Goal: Task Accomplishment & Management: Manage account settings

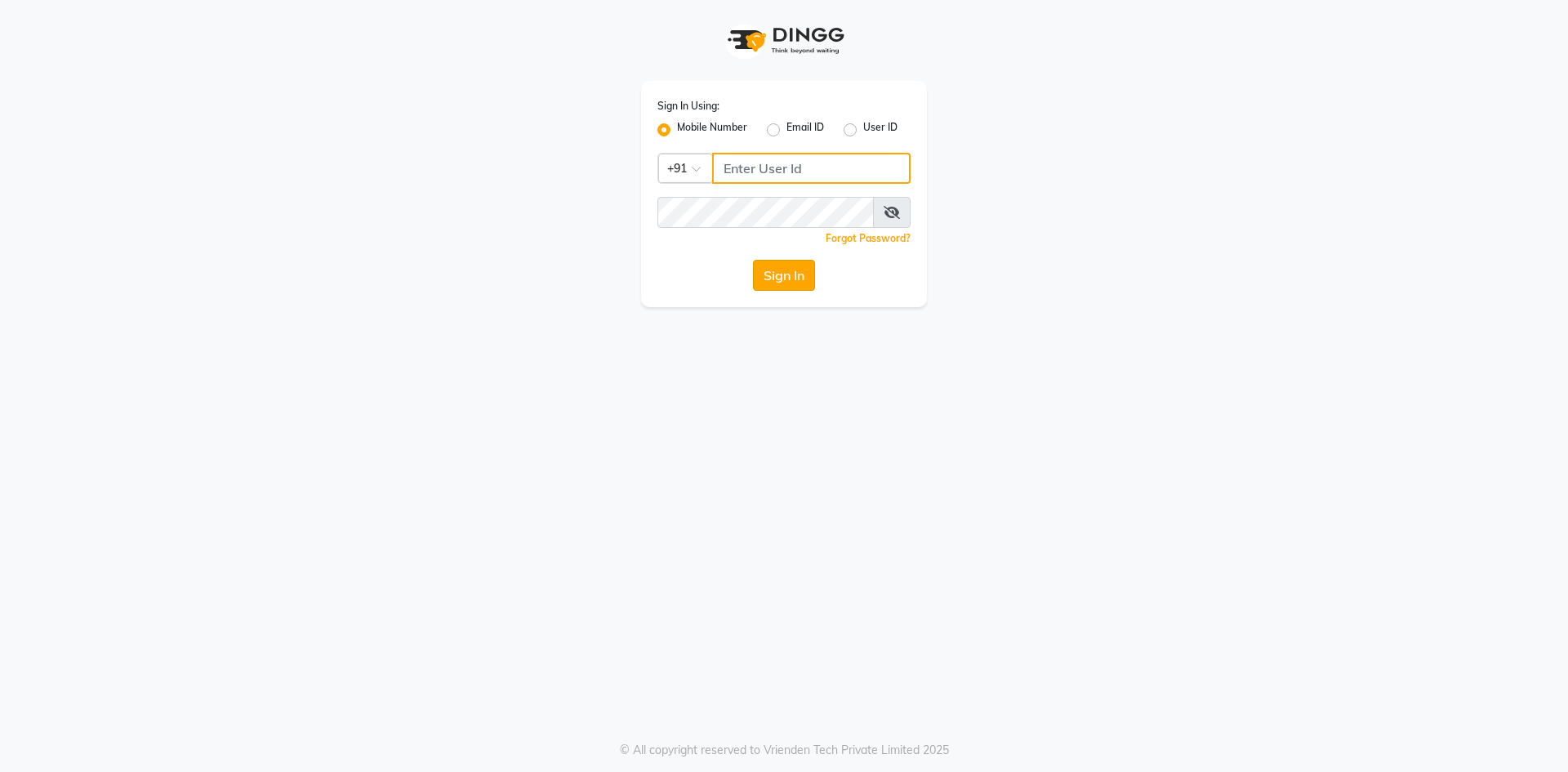
type input "9460179333"
click at [785, 284] on button "Sign In" at bounding box center [784, 275] width 62 height 31
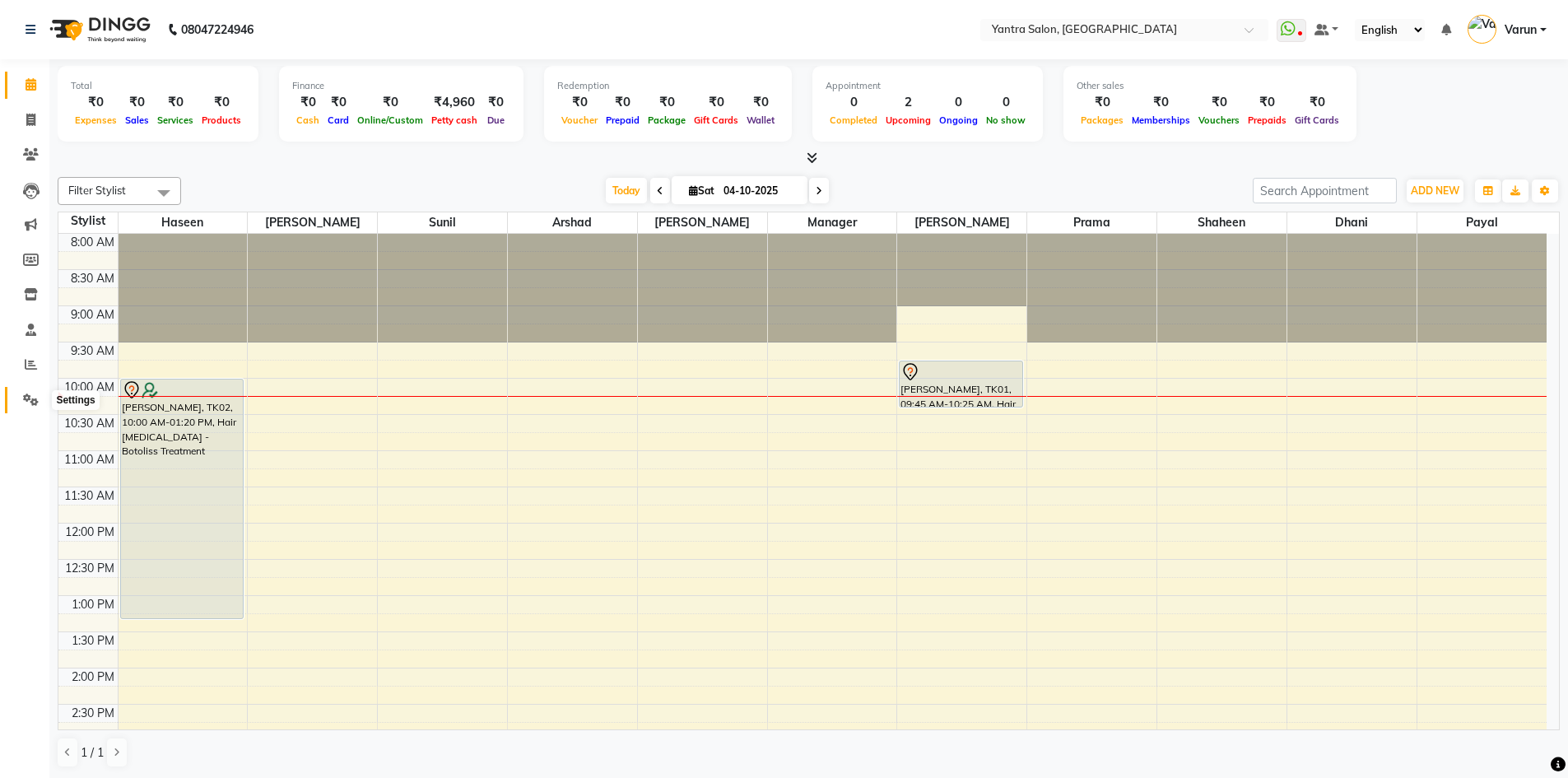
drag, startPoint x: 359, startPoint y: 185, endPoint x: 32, endPoint y: 406, distance: 394.7
click at [32, 408] on span at bounding box center [30, 400] width 29 height 19
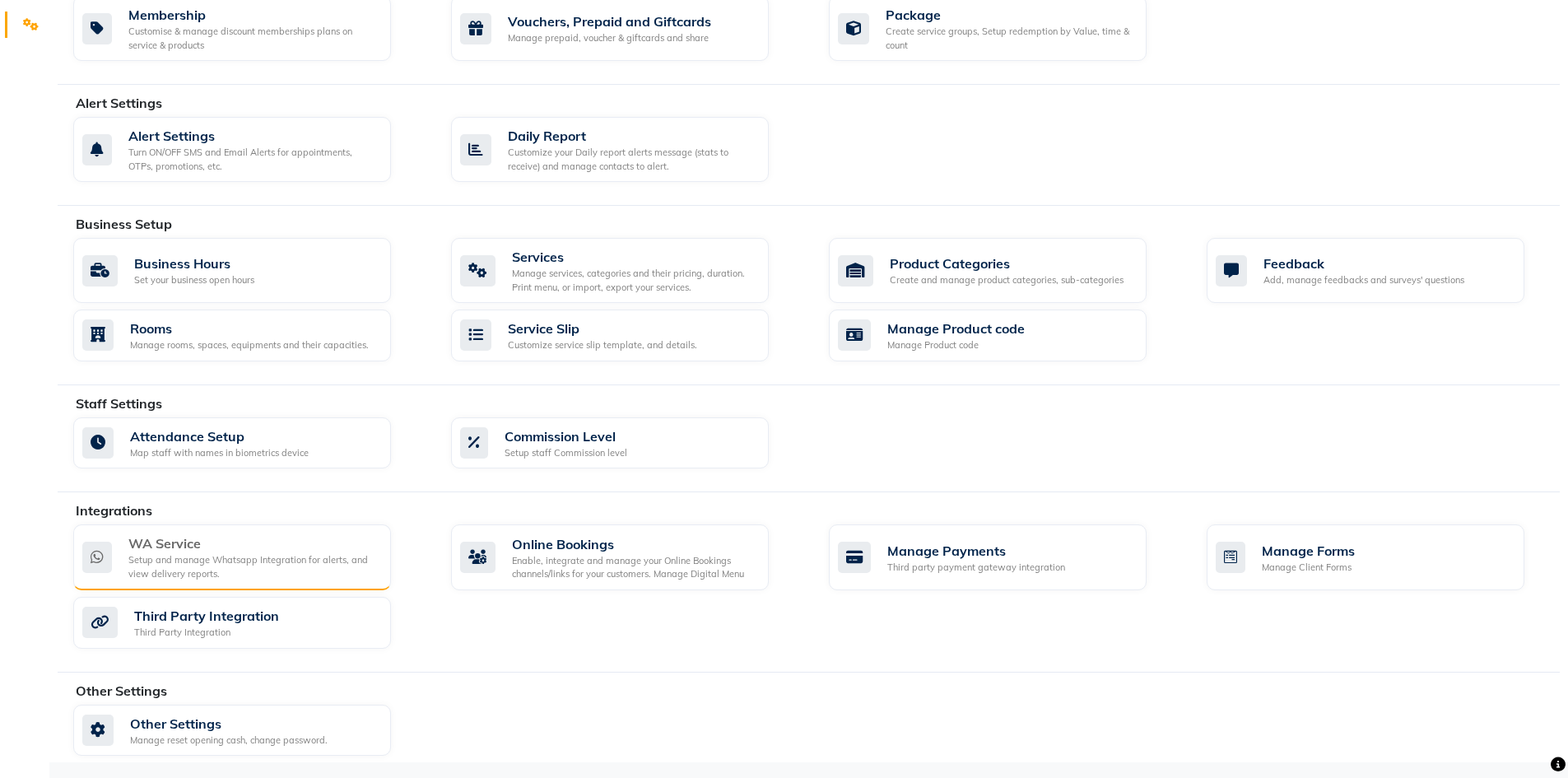
scroll to position [376, 0]
click at [272, 534] on div "WA Service" at bounding box center [254, 542] width 250 height 20
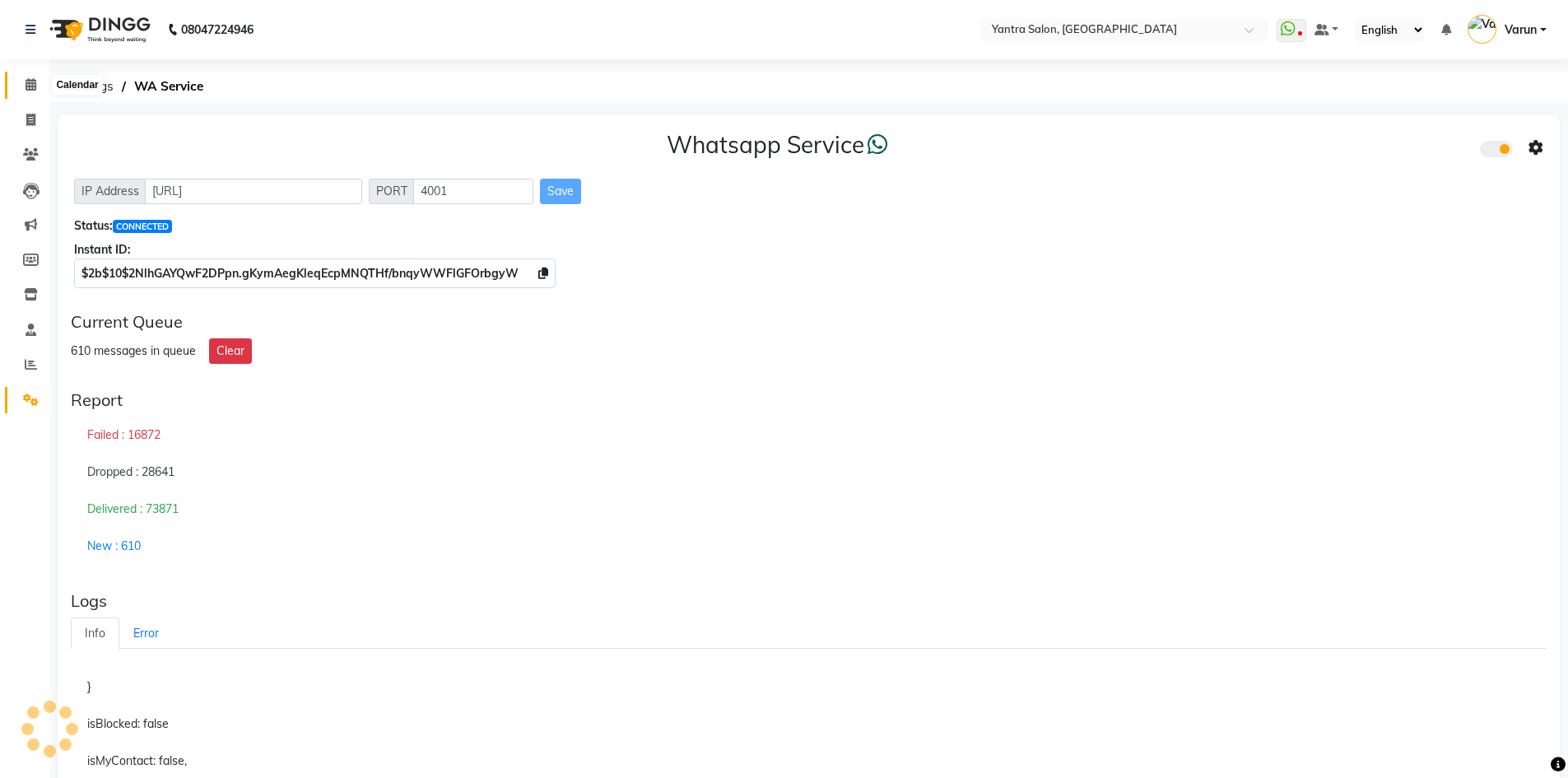
click at [32, 86] on icon at bounding box center [30, 85] width 11 height 13
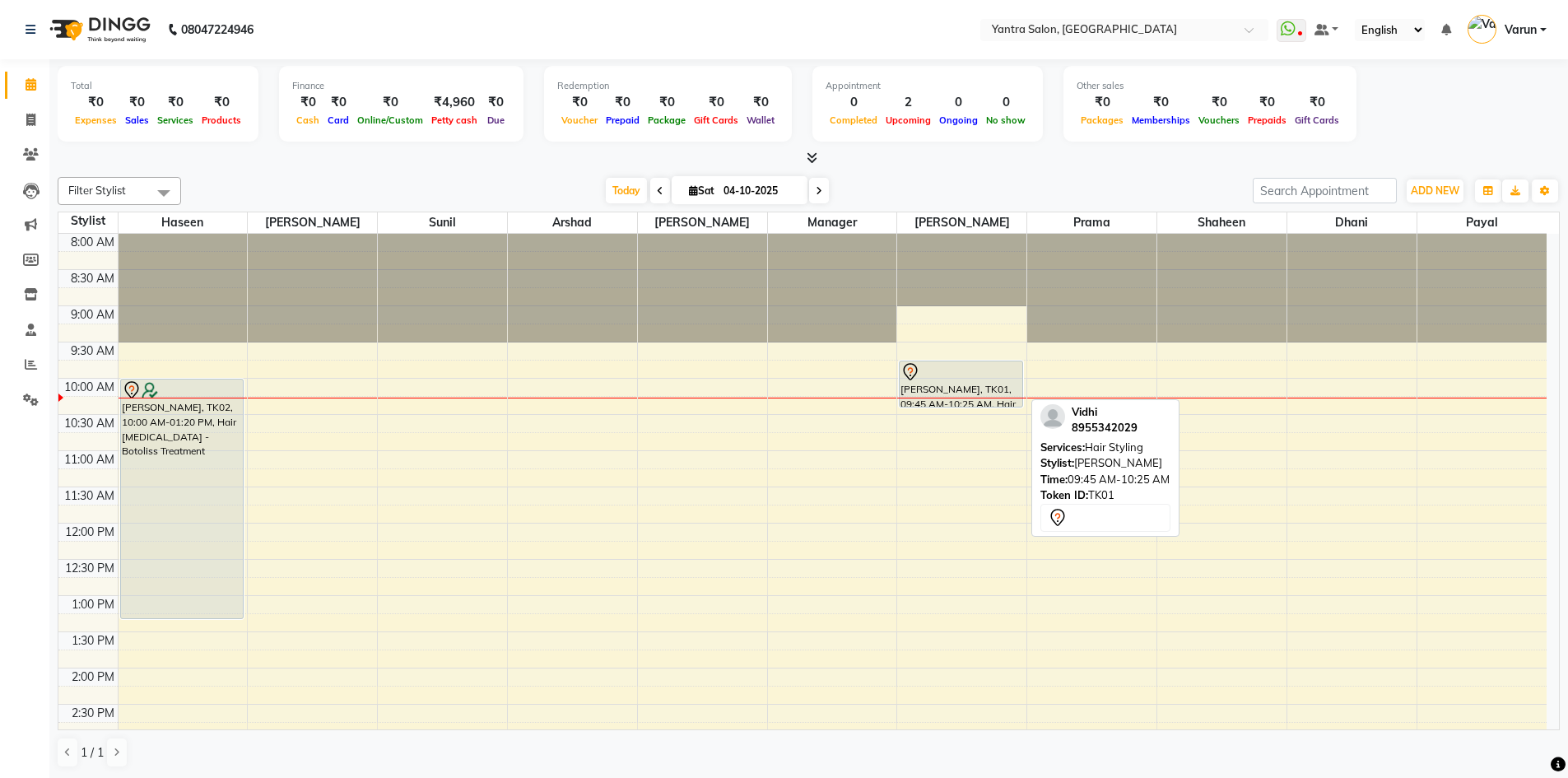
click at [936, 376] on div at bounding box center [961, 372] width 121 height 20
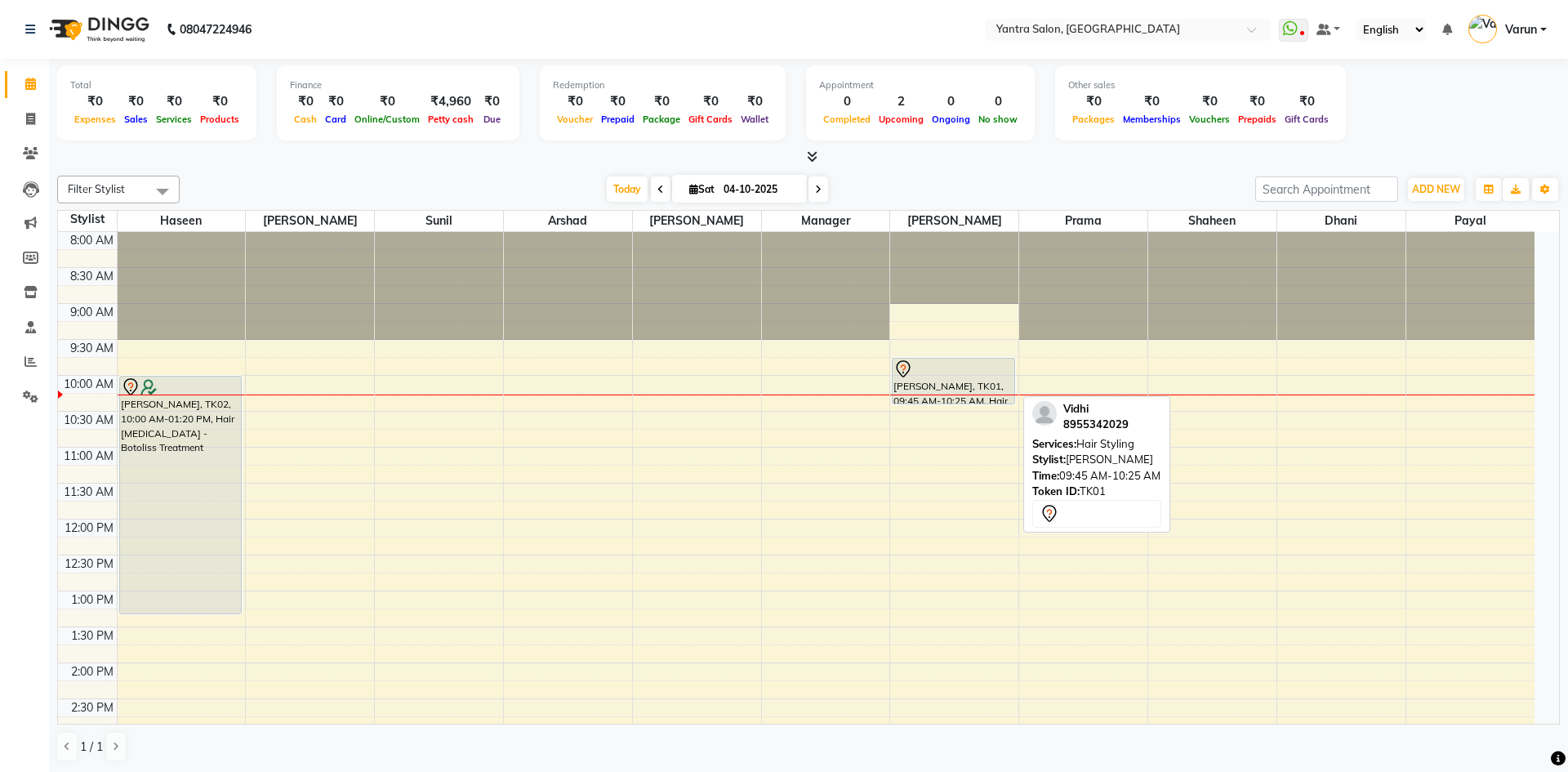
select select "7"
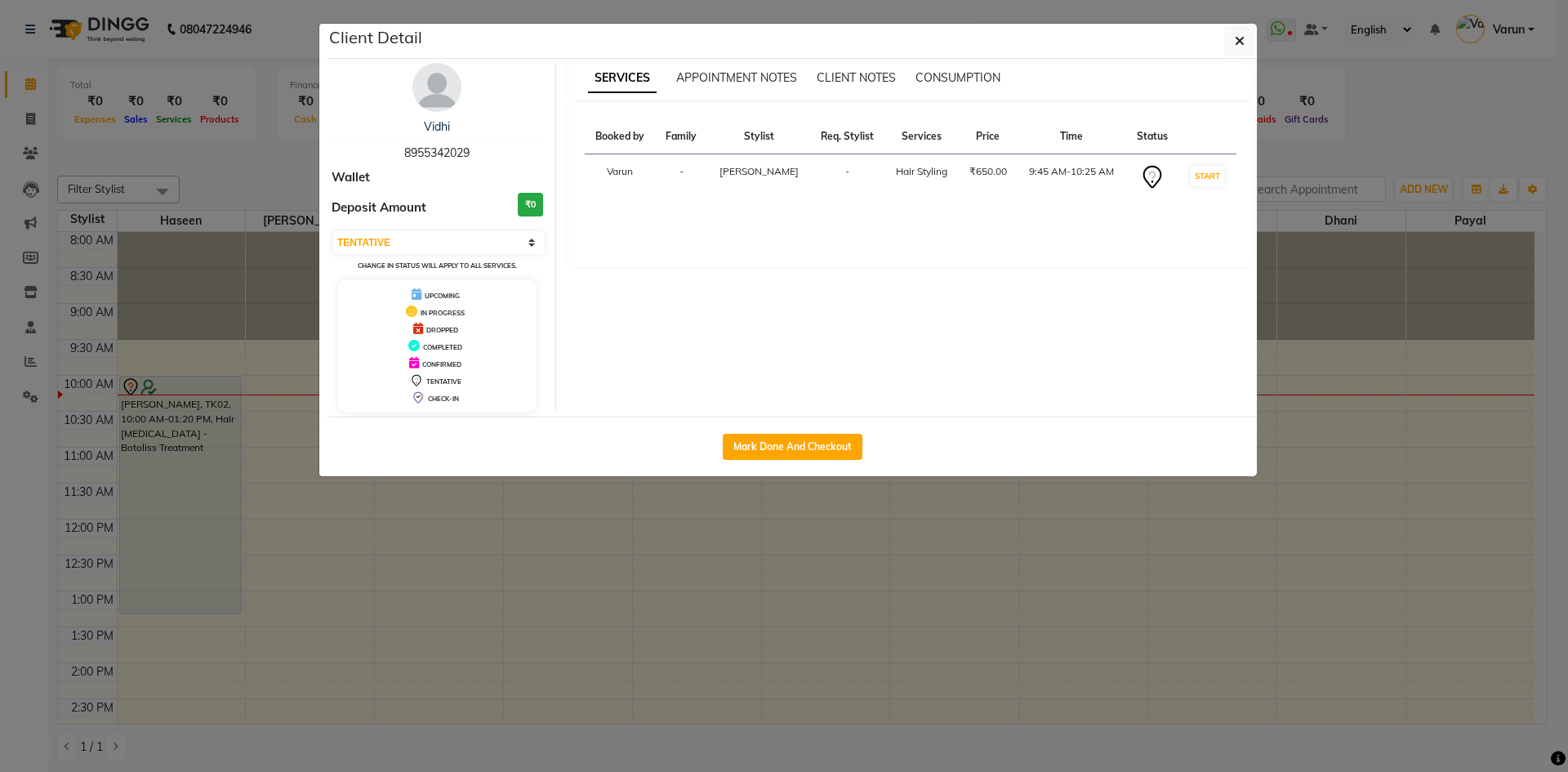
click at [443, 147] on span "8955342029" at bounding box center [436, 152] width 65 height 15
click at [721, 78] on span "APPOINTMENT NOTES" at bounding box center [737, 77] width 121 height 15
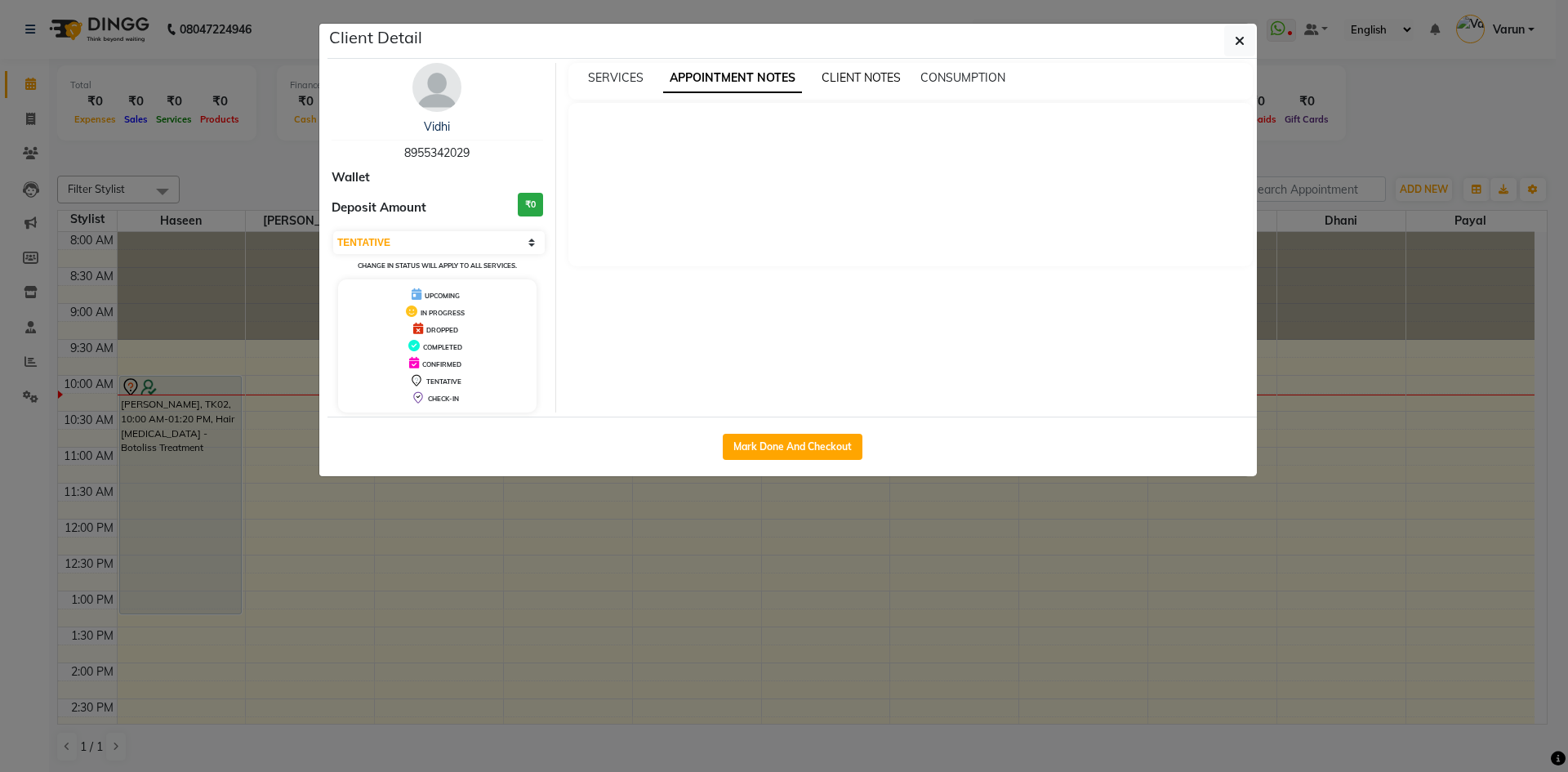
click at [873, 78] on span "CLIENT NOTES" at bounding box center [861, 77] width 79 height 15
click at [1244, 48] on button "button" at bounding box center [1239, 41] width 31 height 31
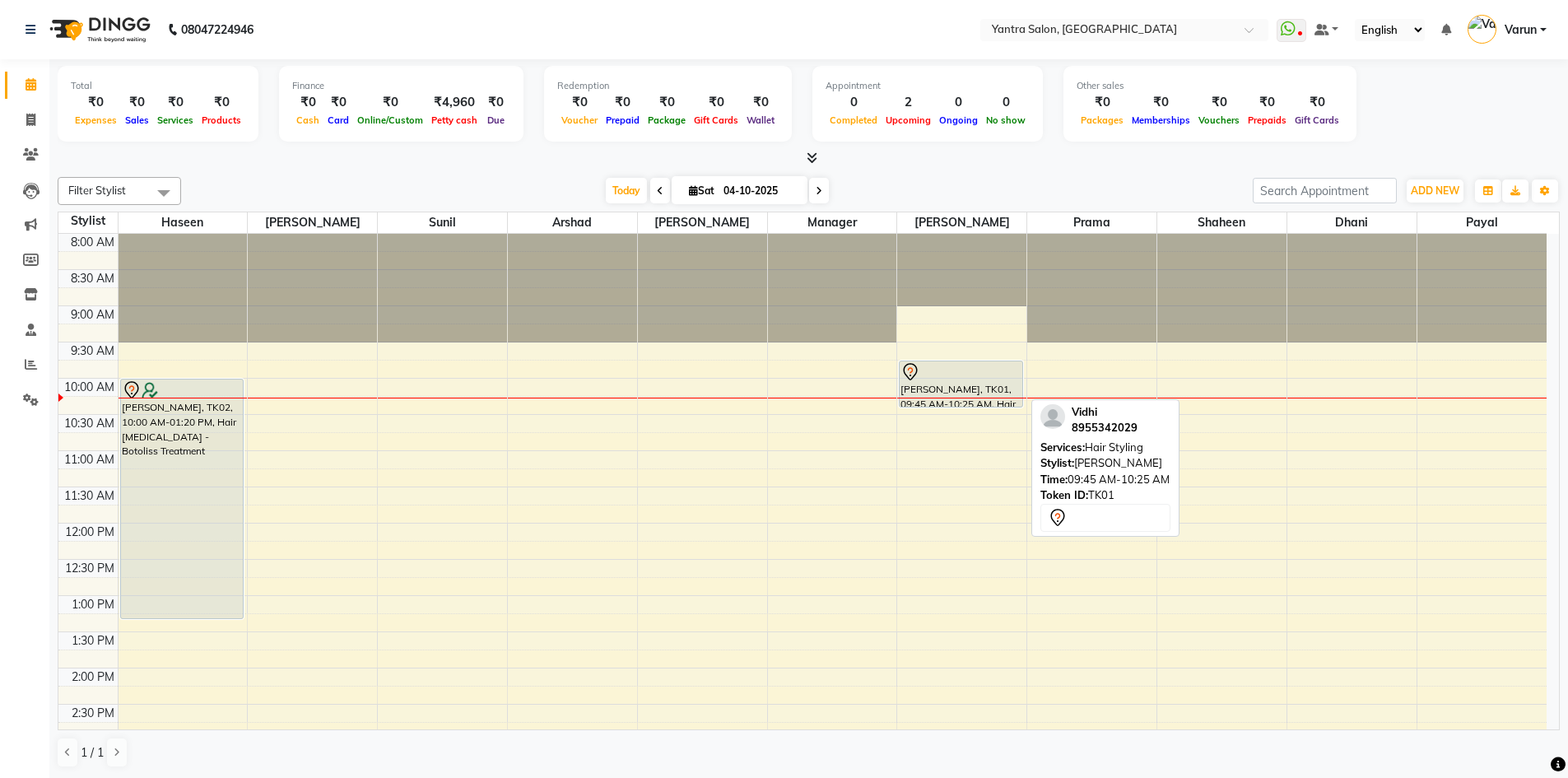
click at [958, 384] on div "Vidhi, TK01, 09:45 AM-10:25 AM, Hair Styling" at bounding box center [961, 384] width 123 height 45
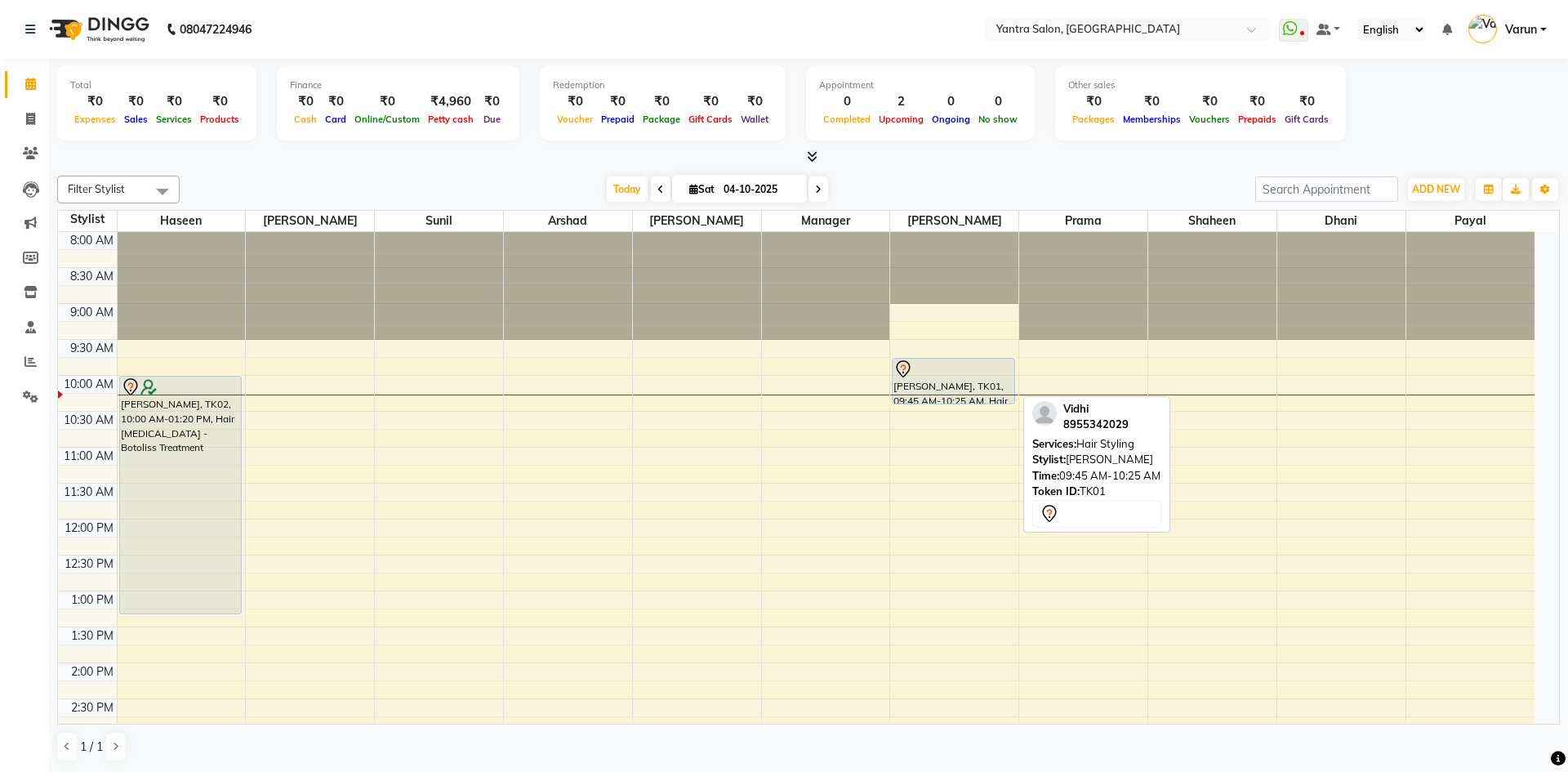
select select "7"
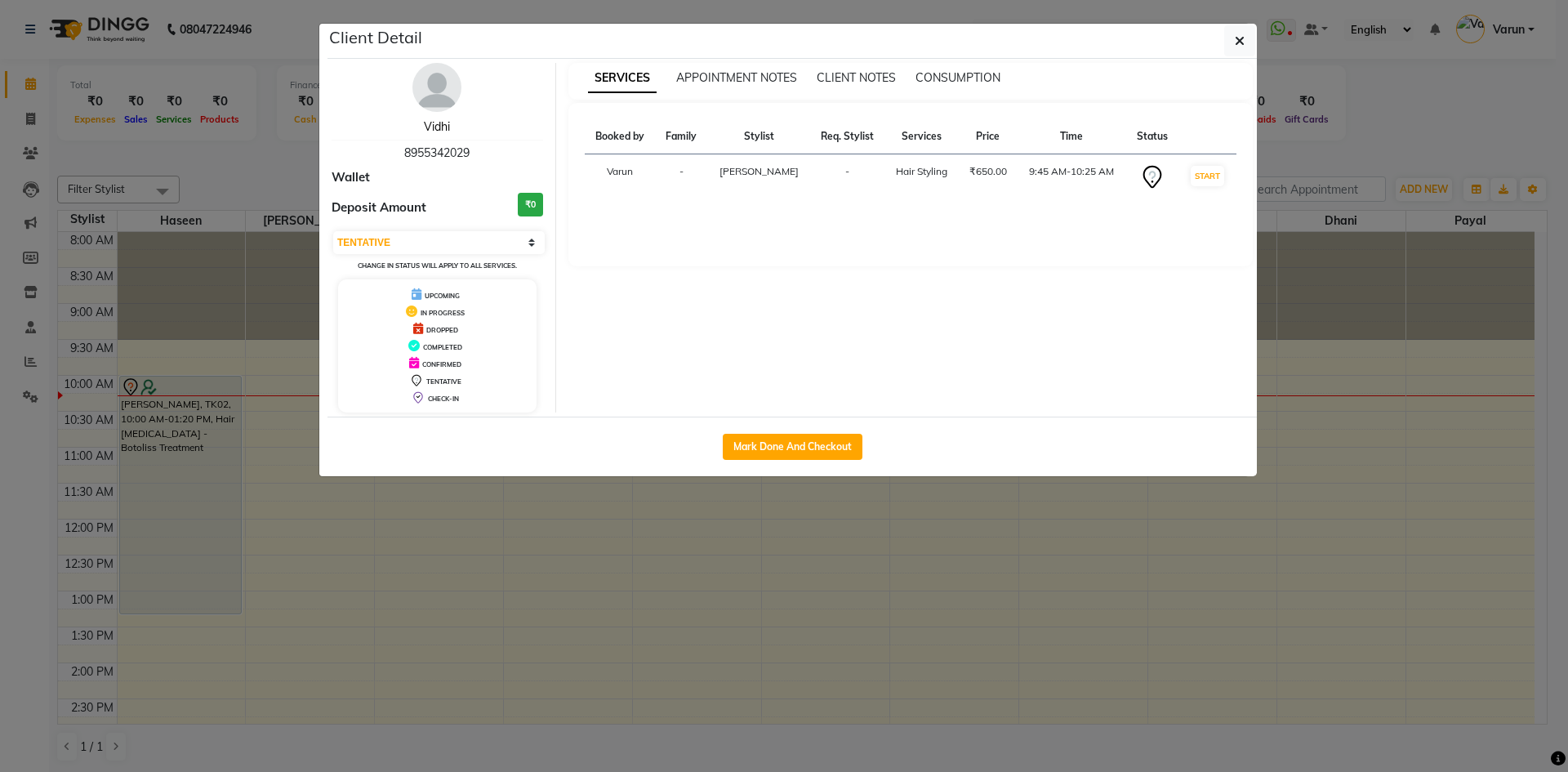
click at [436, 131] on link "Vidhi" at bounding box center [436, 126] width 26 height 15
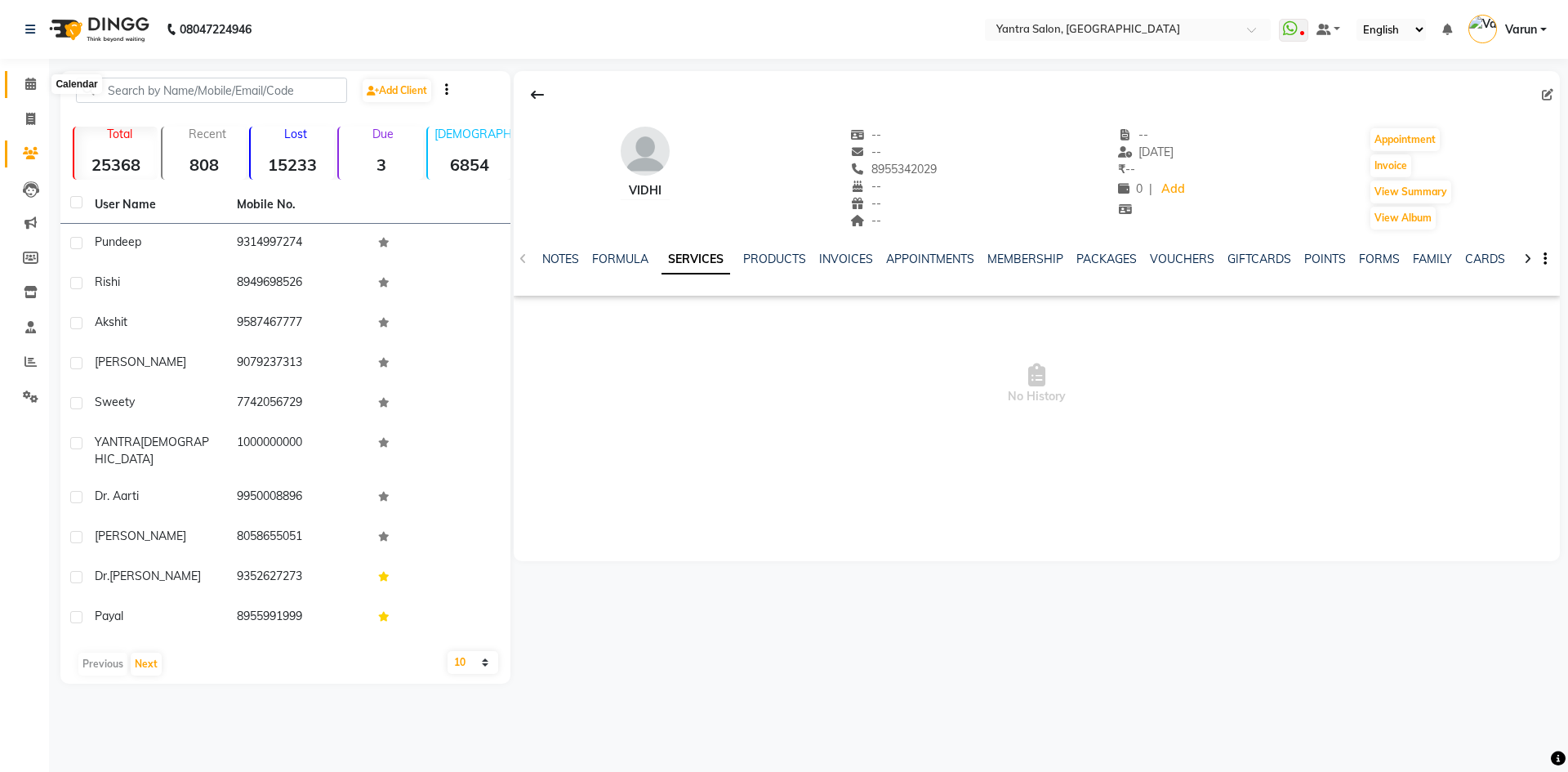
drag, startPoint x: 33, startPoint y: 84, endPoint x: 62, endPoint y: 84, distance: 29.0
click at [33, 84] on icon at bounding box center [30, 84] width 11 height 13
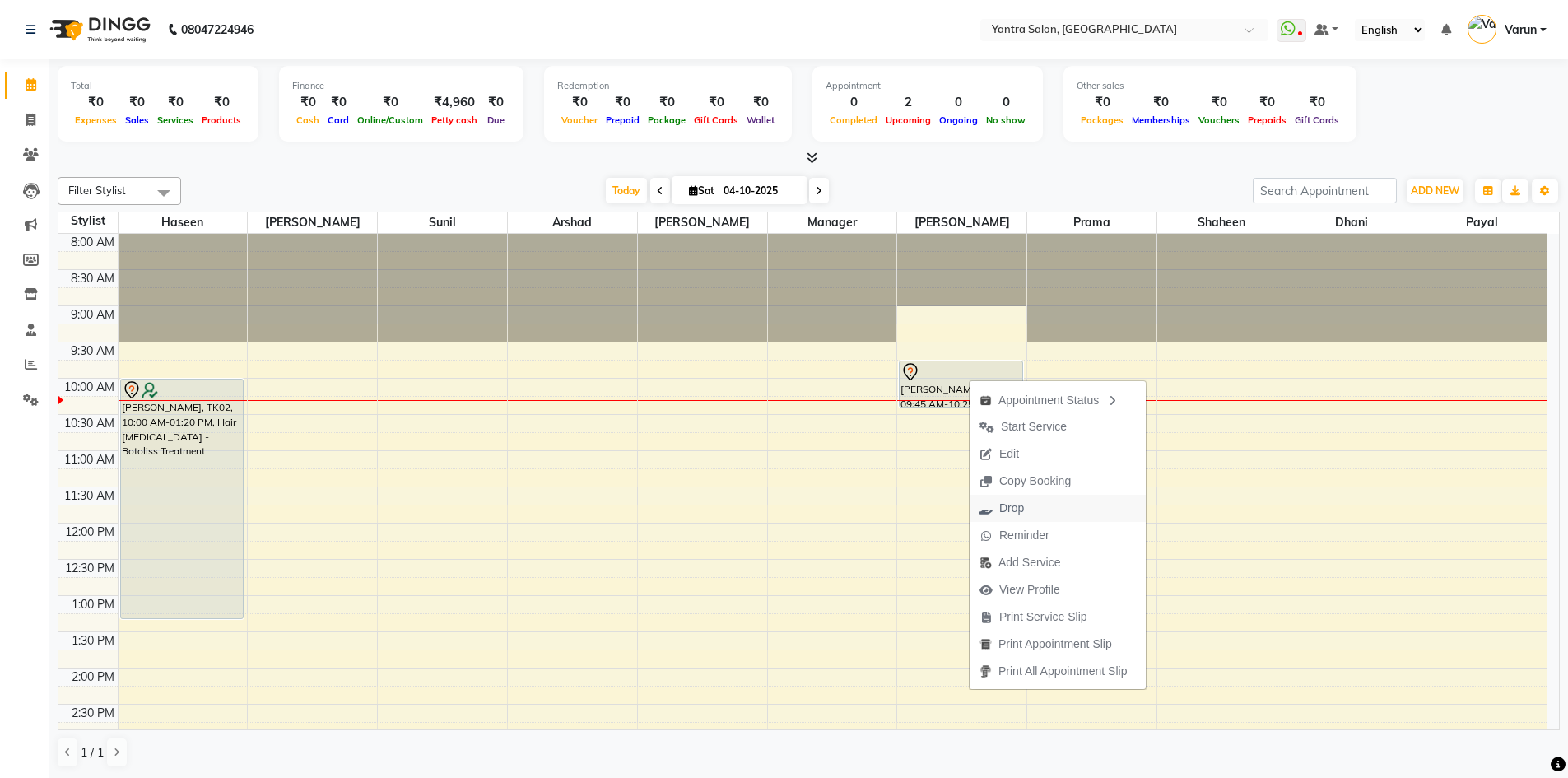
click at [1011, 506] on span "Drop" at bounding box center [1011, 509] width 25 height 18
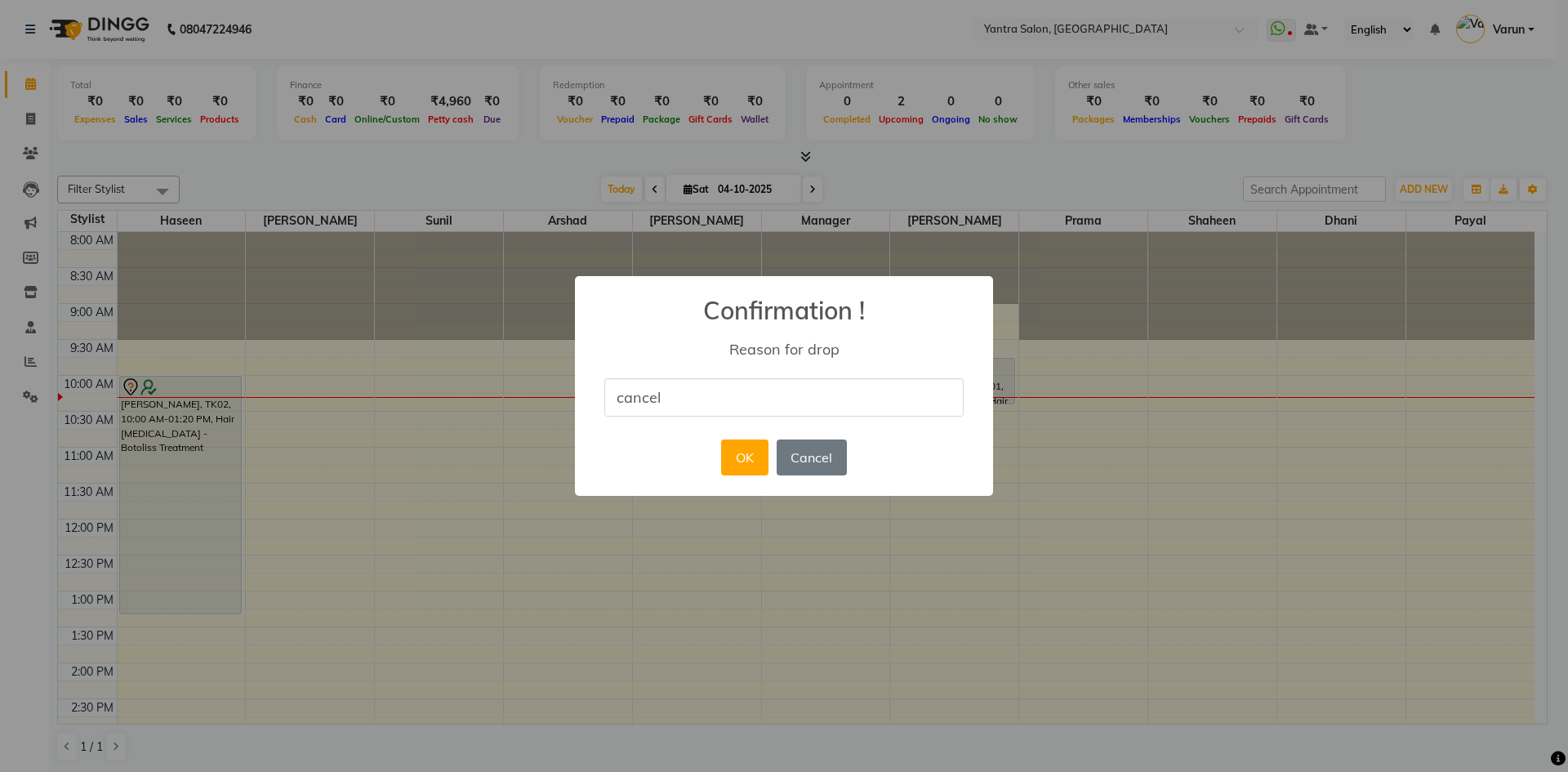
type input "cancel"
click at [771, 302] on h2 "Confirmation !" at bounding box center [784, 301] width 418 height 49
click at [767, 460] on button "OK" at bounding box center [744, 457] width 47 height 36
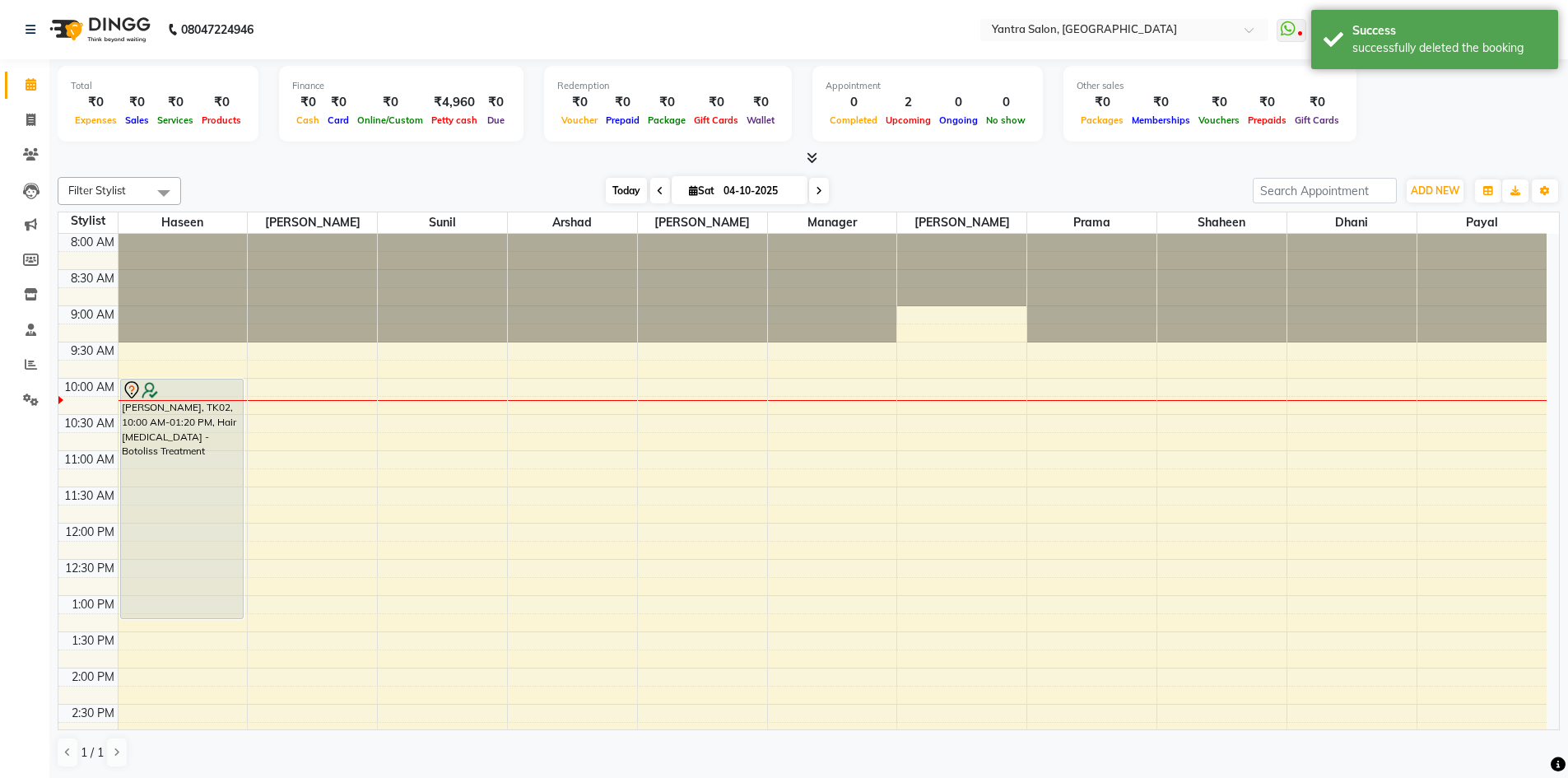
click at [629, 199] on span "Today" at bounding box center [627, 191] width 41 height 26
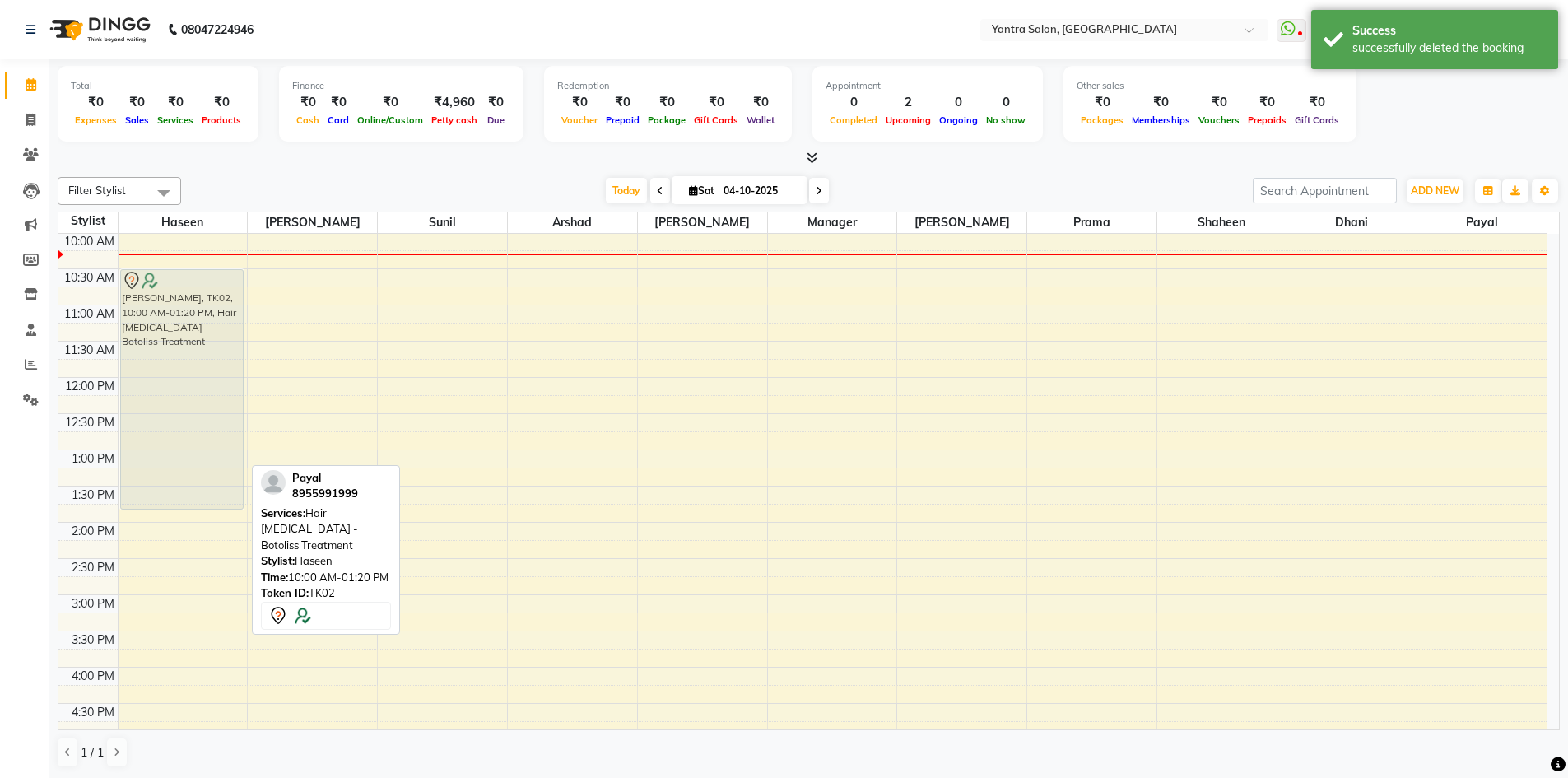
drag, startPoint x: 199, startPoint y: 295, endPoint x: 203, endPoint y: 327, distance: 32.2
click at [203, 327] on div "Payal, TK02, 10:00 AM-01:20 PM, Hair Botox - Botoliss Treatment Payal, TK02, 10…" at bounding box center [183, 559] width 129 height 941
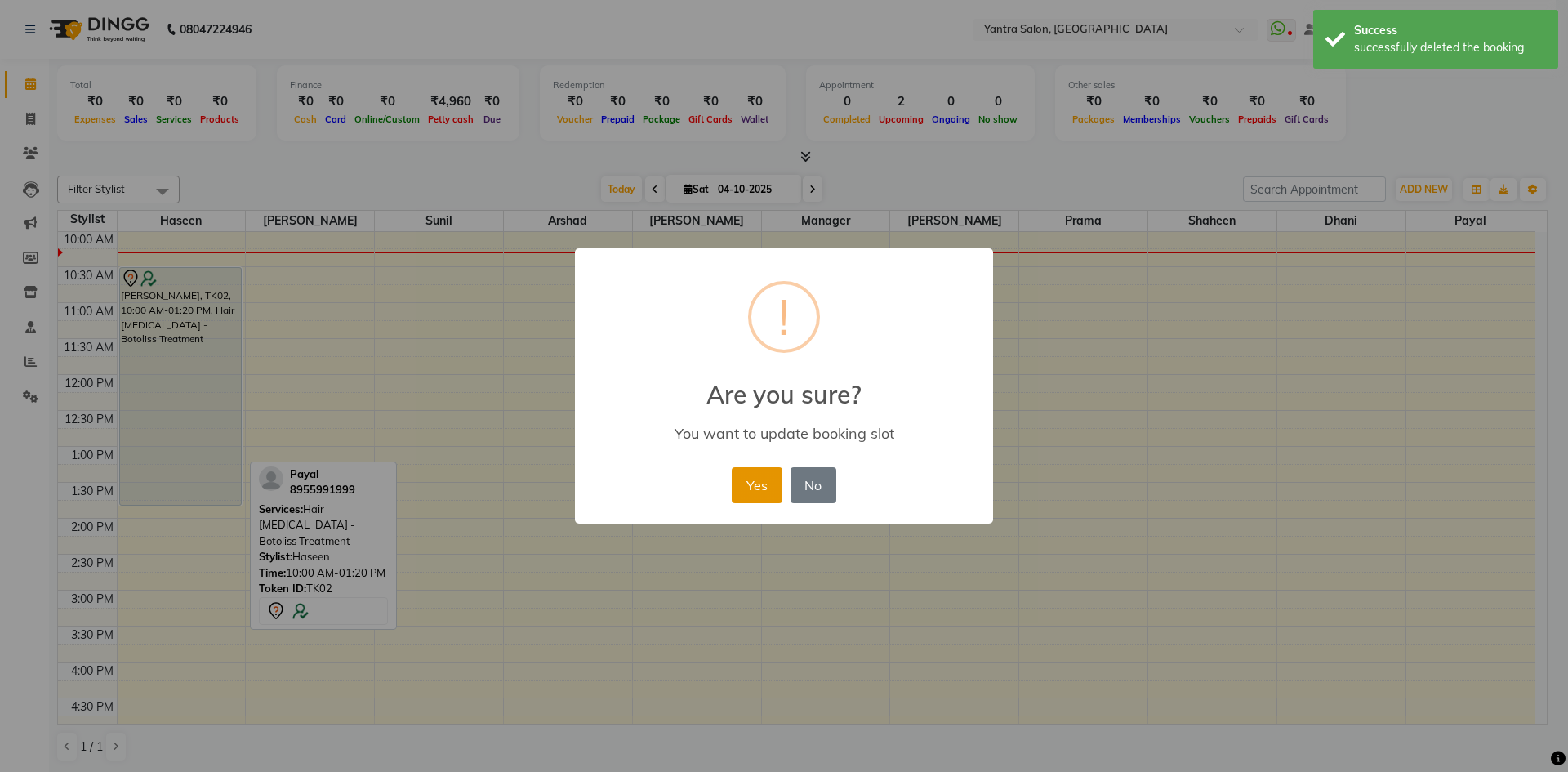
click at [768, 487] on button "Yes" at bounding box center [756, 485] width 50 height 36
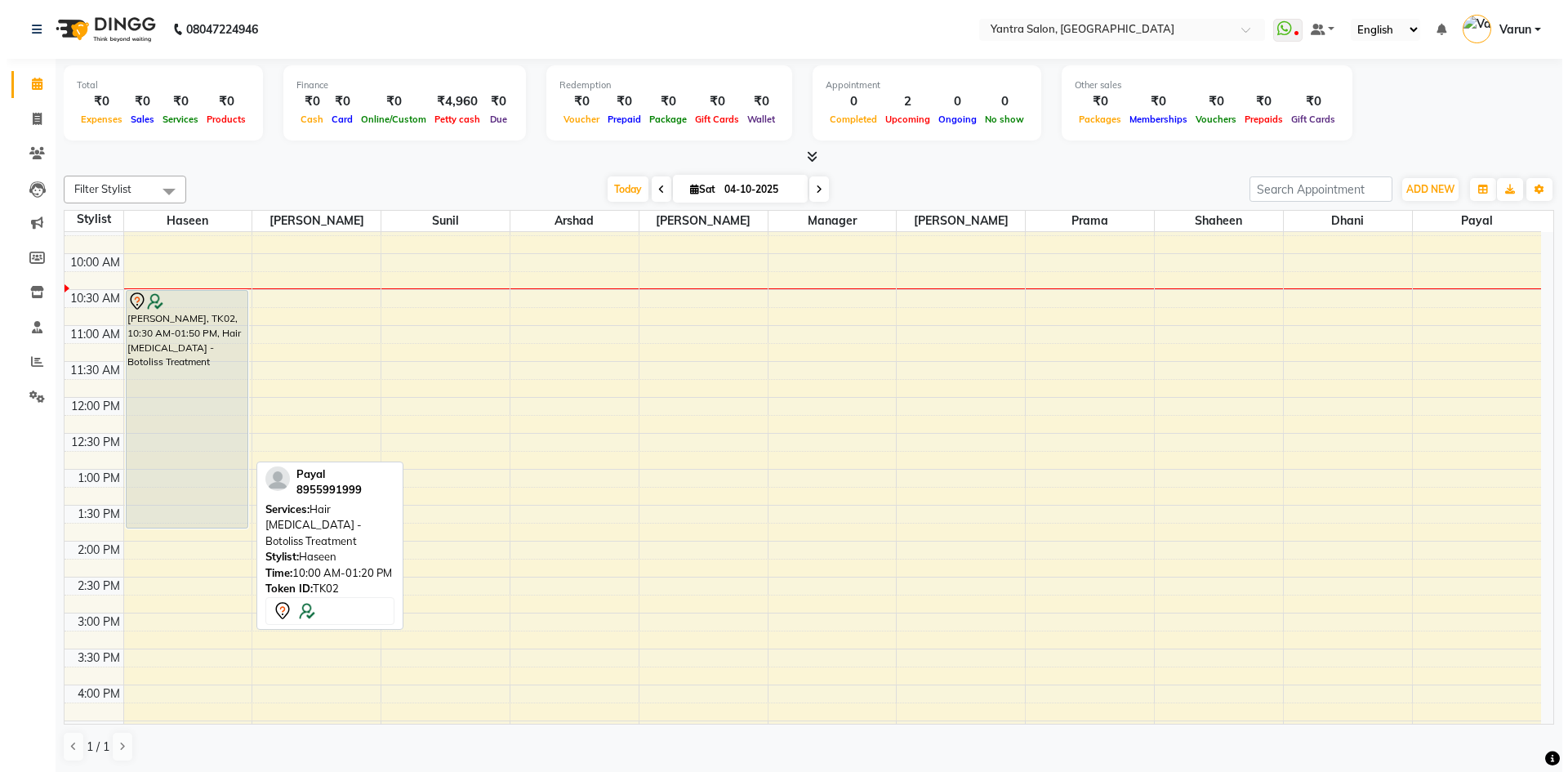
scroll to position [82, 0]
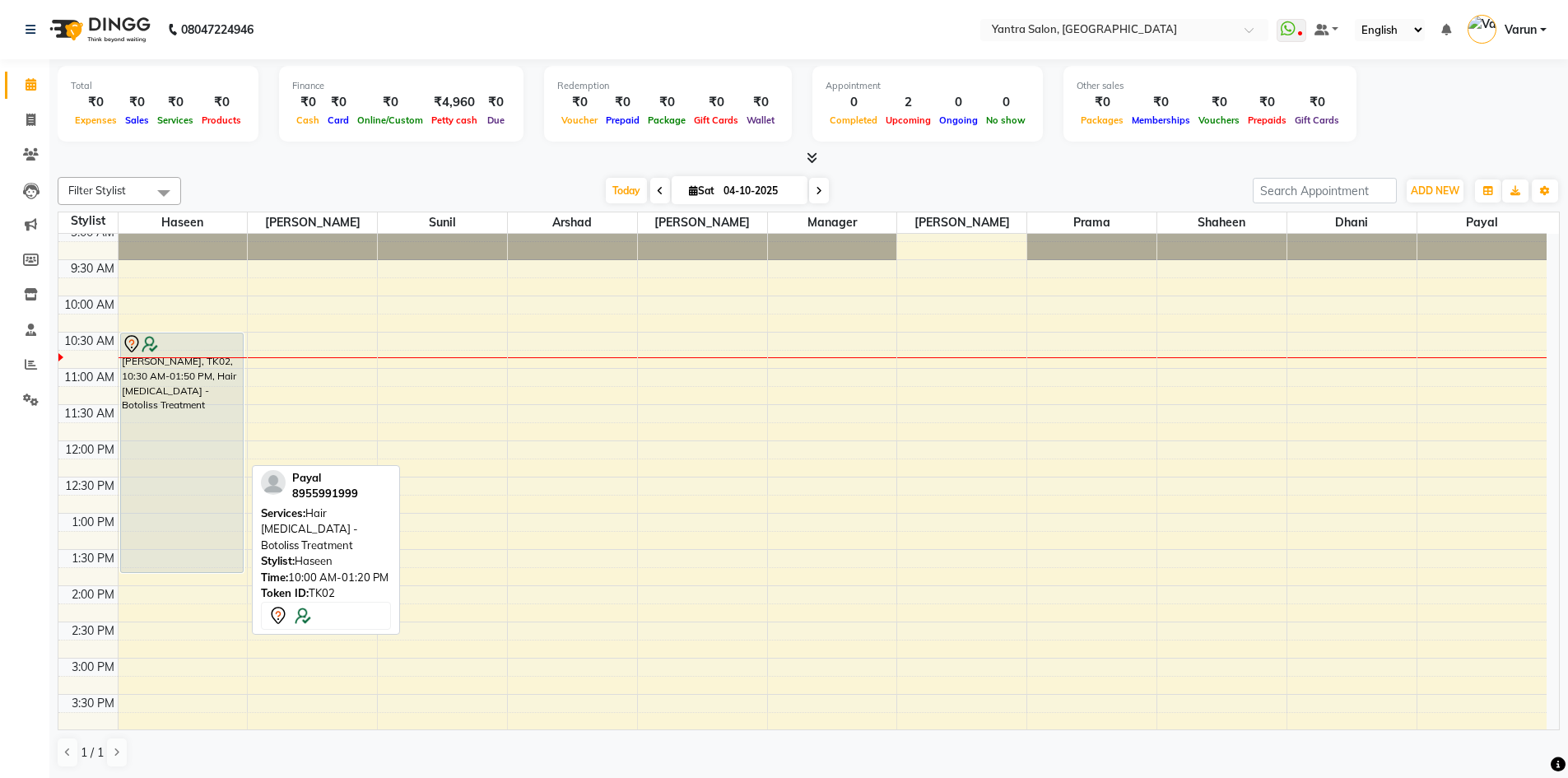
drag, startPoint x: 1288, startPoint y: 313, endPoint x: 150, endPoint y: 432, distance: 1144.2
click at [150, 432] on div "[PERSON_NAME], TK02, 10:30 AM-01:50 PM, Hair [MEDICAL_DATA] - Botoliss Treatment" at bounding box center [182, 452] width 123 height 239
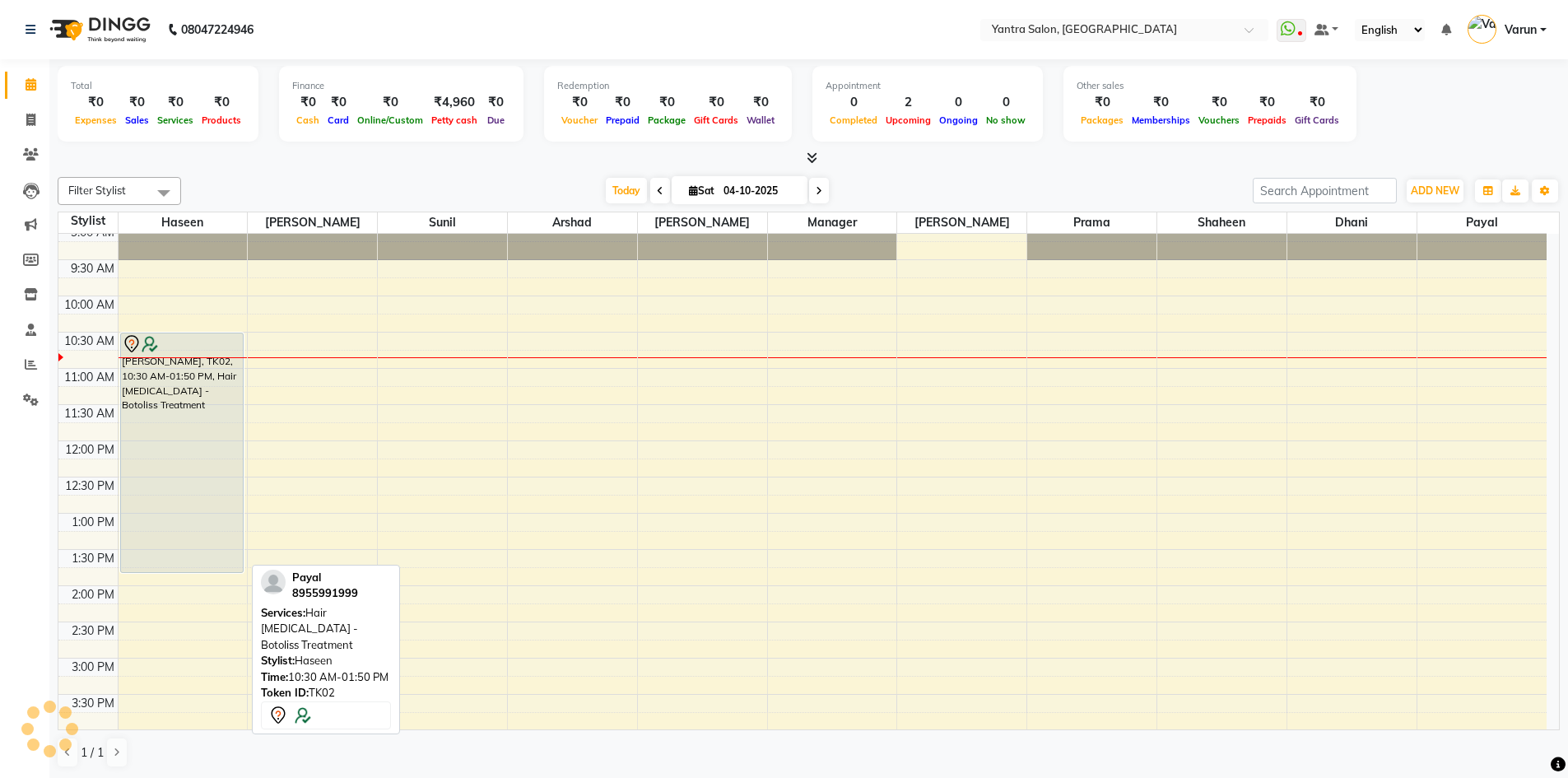
click at [150, 432] on div "[PERSON_NAME], TK02, 10:30 AM-01:50 PM, Hair [MEDICAL_DATA] - Botoliss Treatment" at bounding box center [182, 452] width 123 height 239
select select "7"
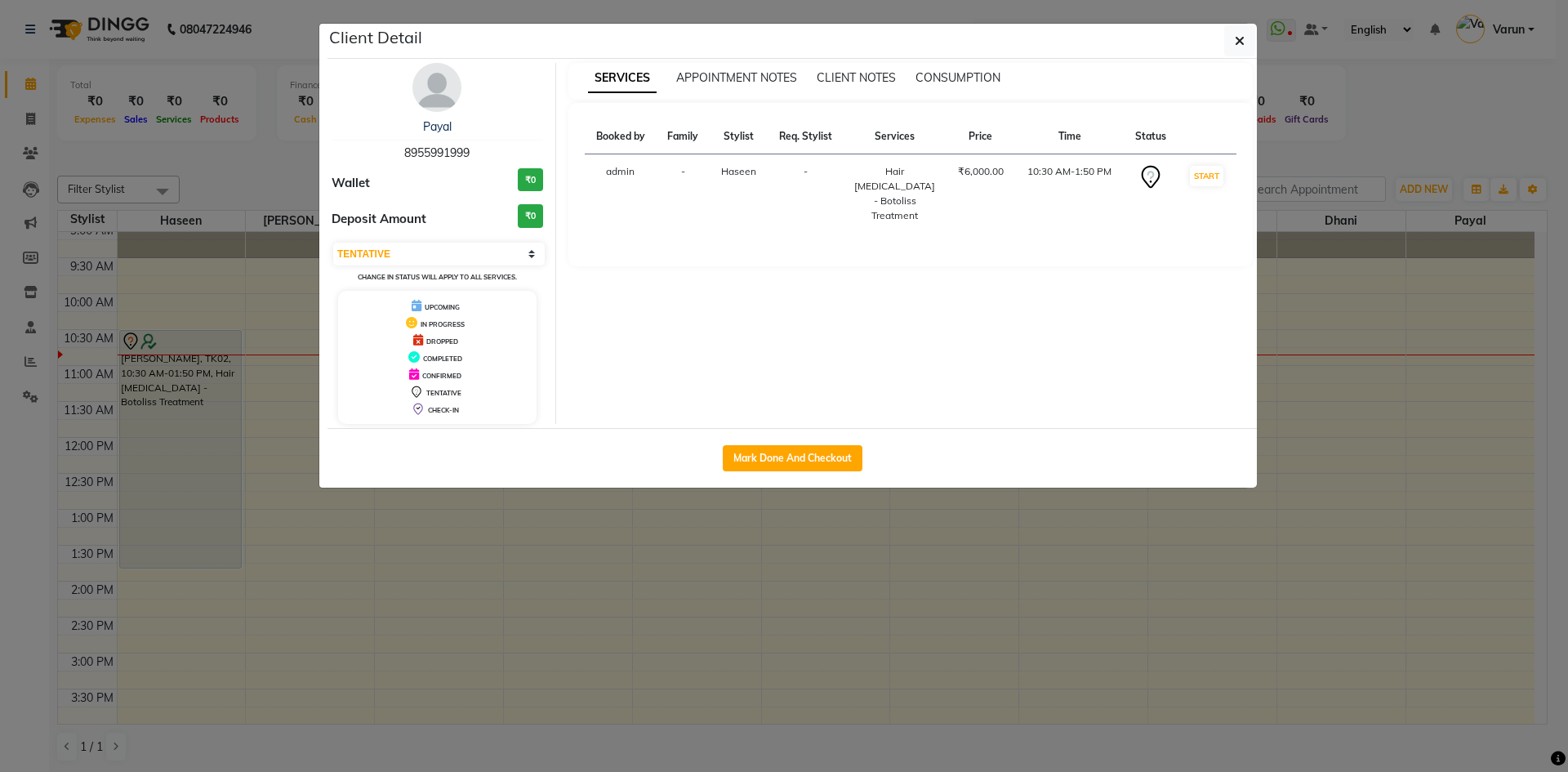
click at [438, 135] on div "Payal" at bounding box center [437, 127] width 212 height 18
click at [438, 133] on link "Payal" at bounding box center [436, 126] width 28 height 15
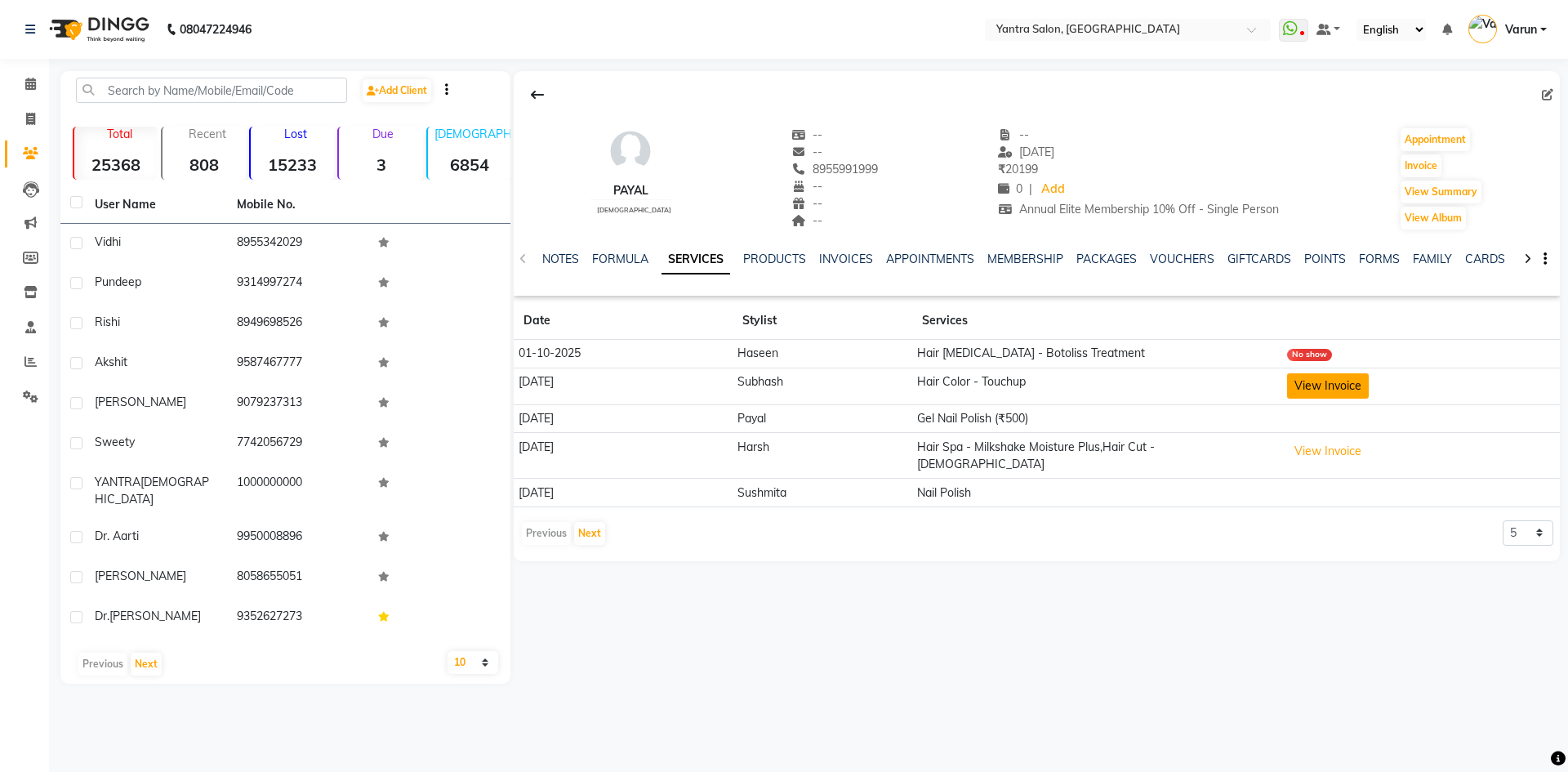
click at [1306, 396] on button "View Invoice" at bounding box center [1328, 386] width 82 height 25
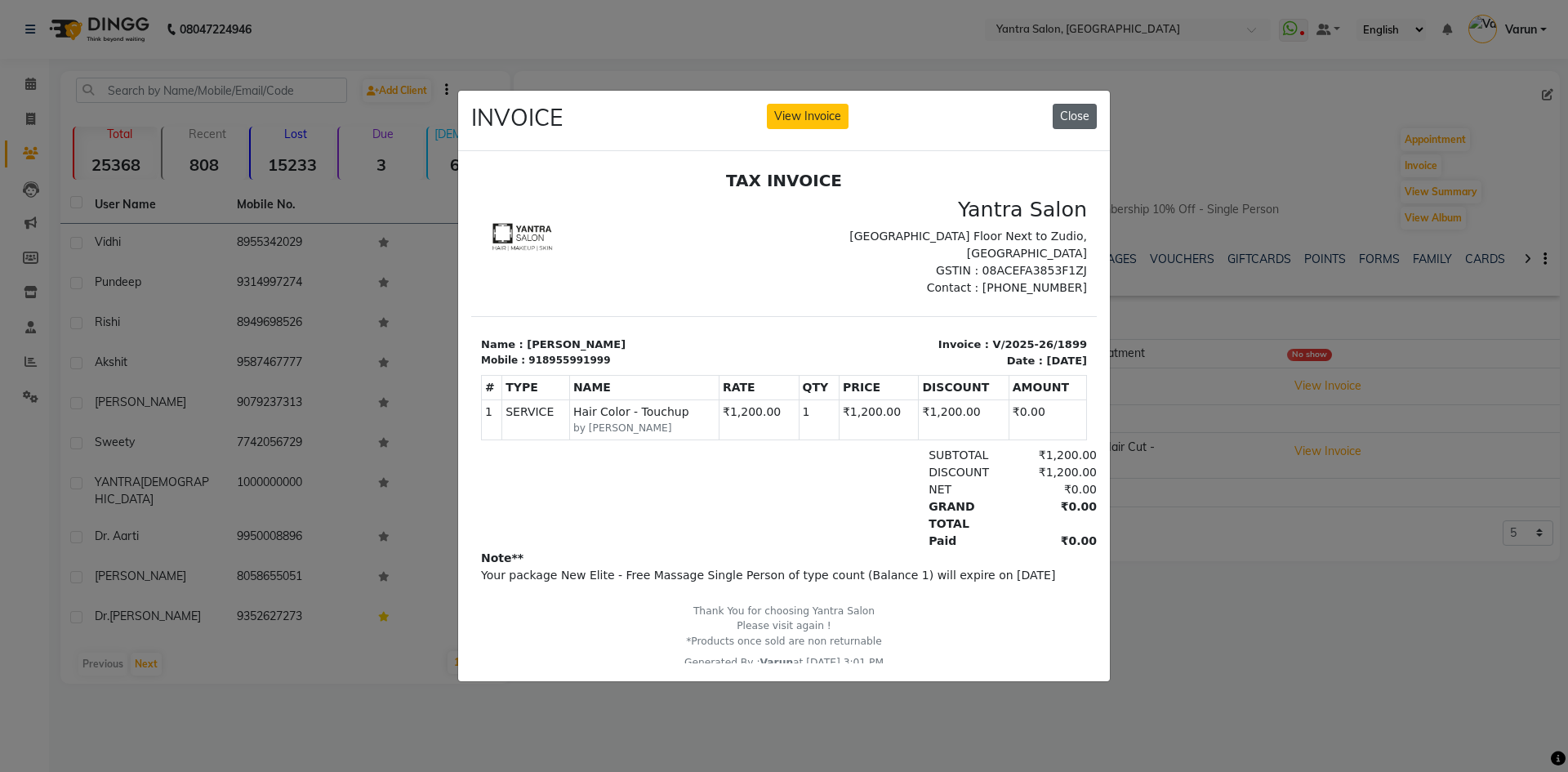
click at [1068, 122] on button "Close" at bounding box center [1074, 116] width 44 height 25
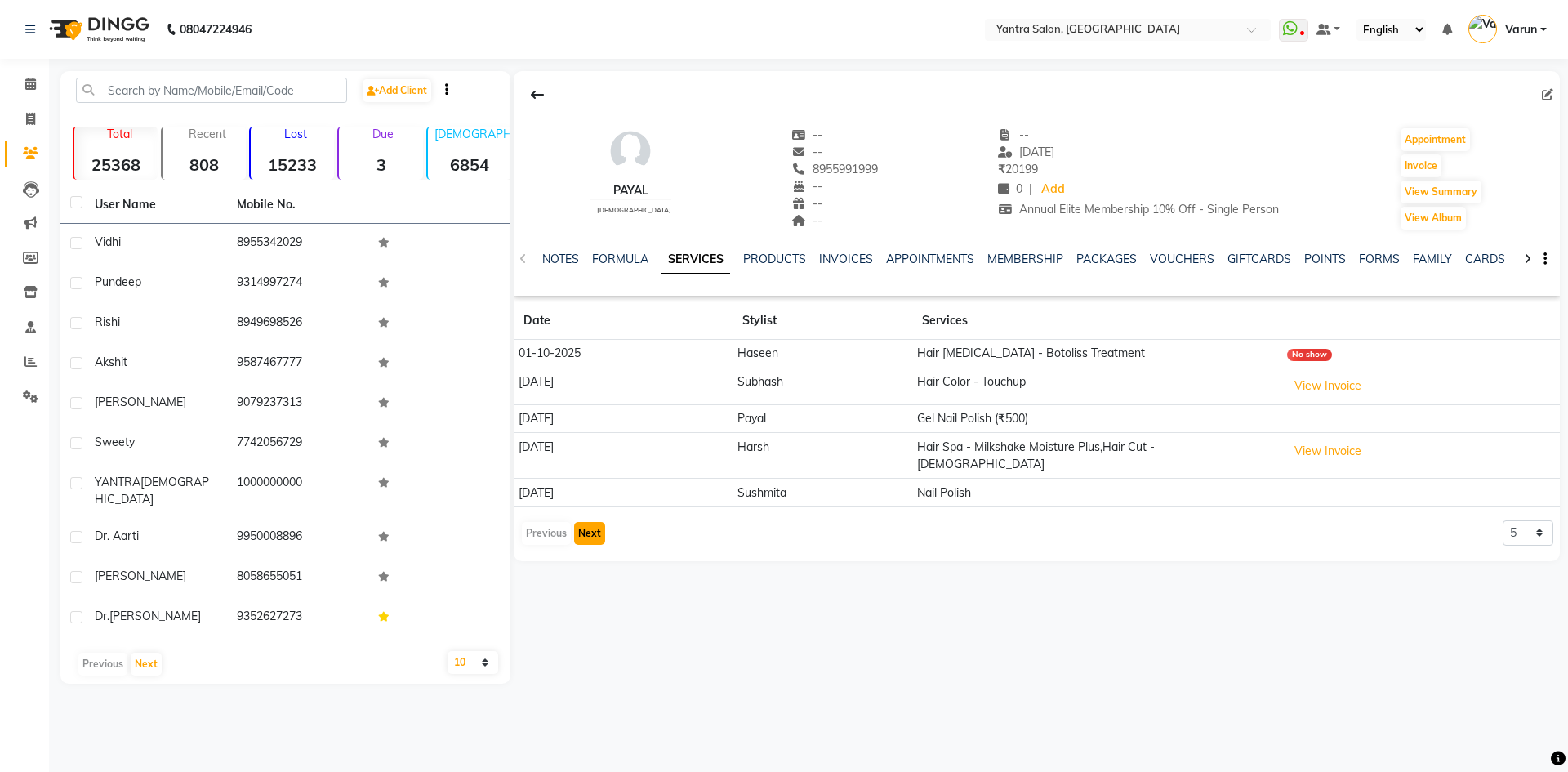
click at [593, 522] on button "Next" at bounding box center [589, 533] width 31 height 22
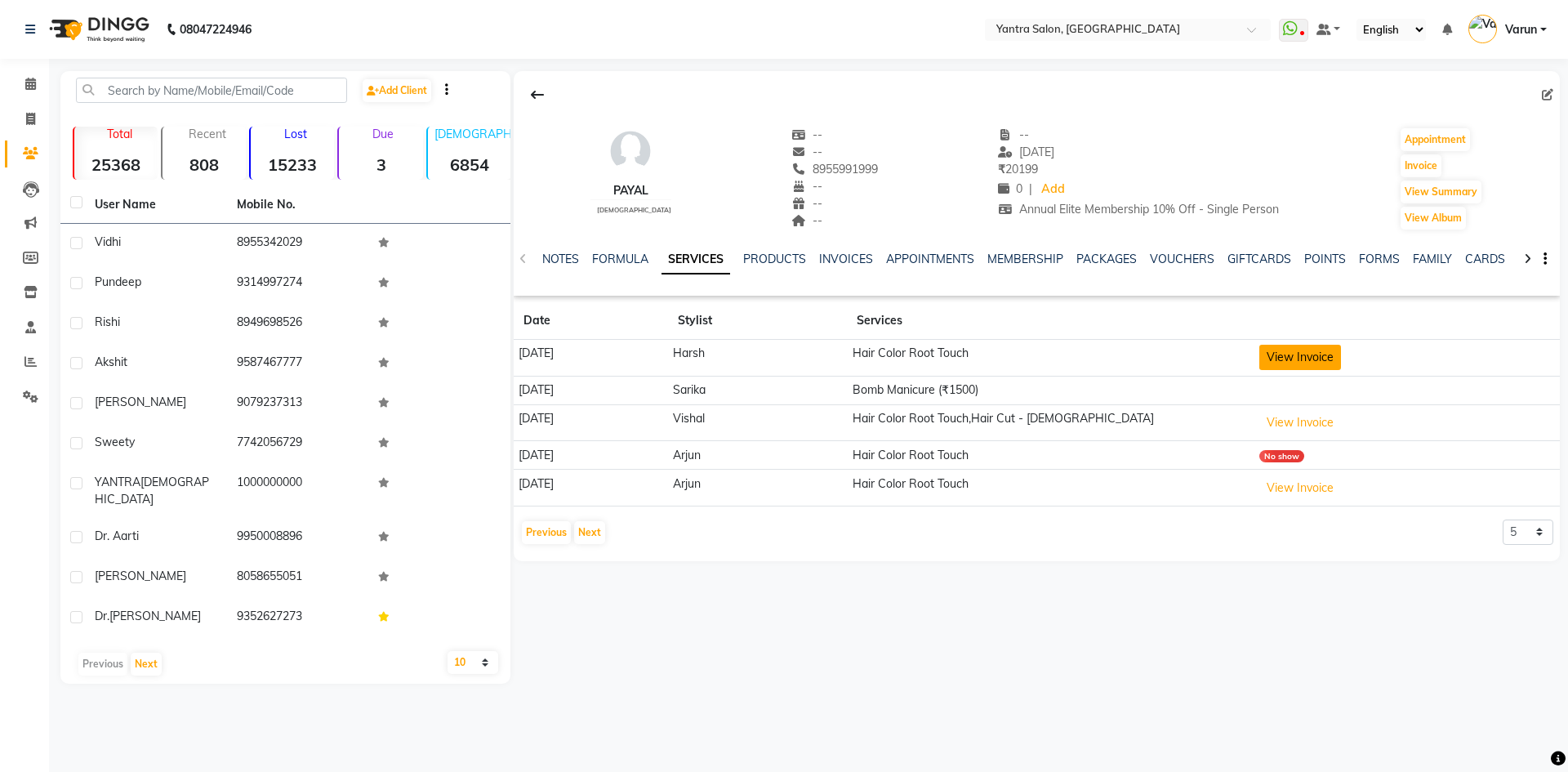
click at [1314, 358] on button "View Invoice" at bounding box center [1300, 357] width 82 height 25
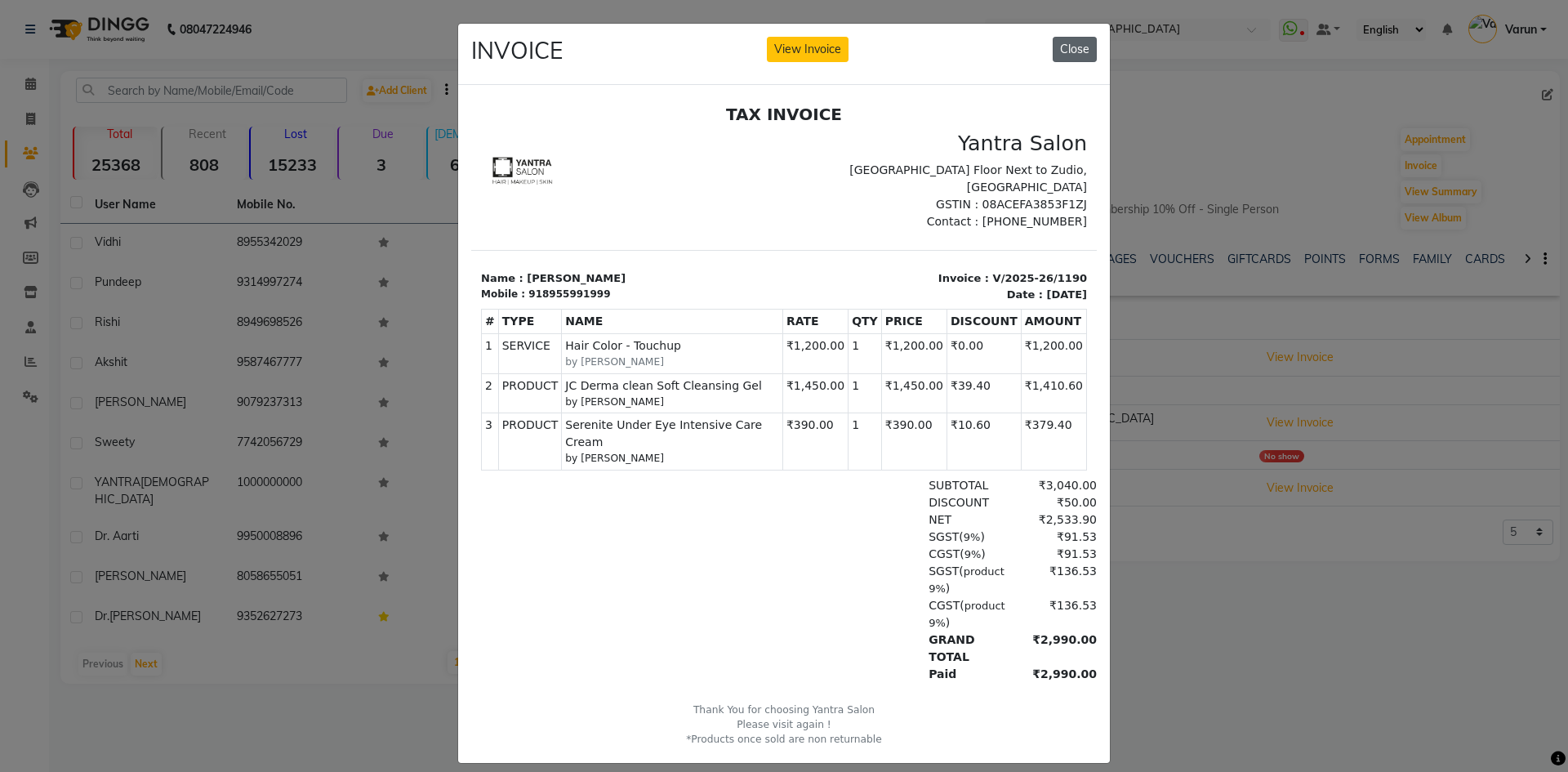
click at [1060, 53] on button "Close" at bounding box center [1074, 50] width 44 height 25
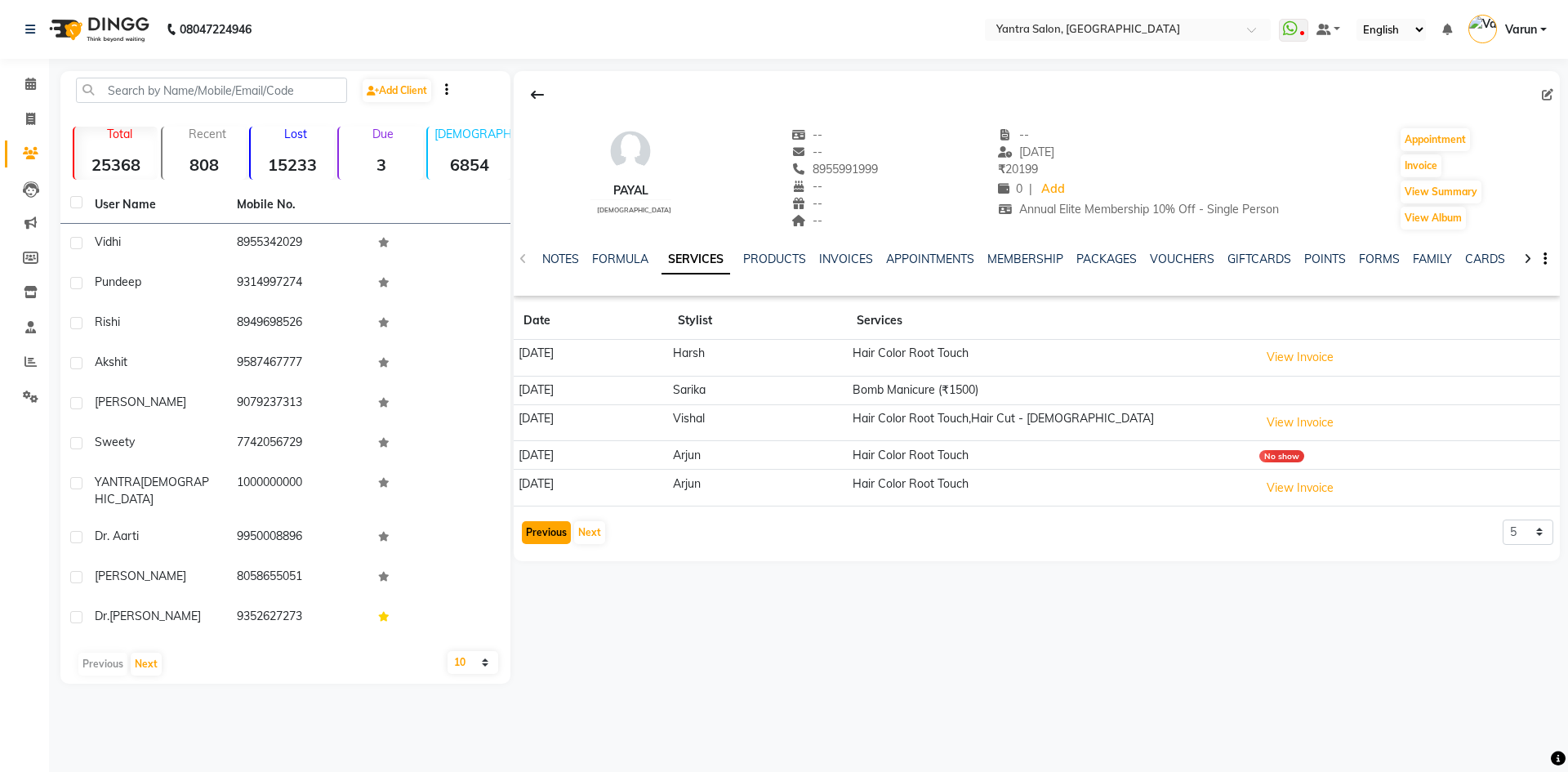
click at [567, 530] on button "Previous" at bounding box center [546, 532] width 49 height 22
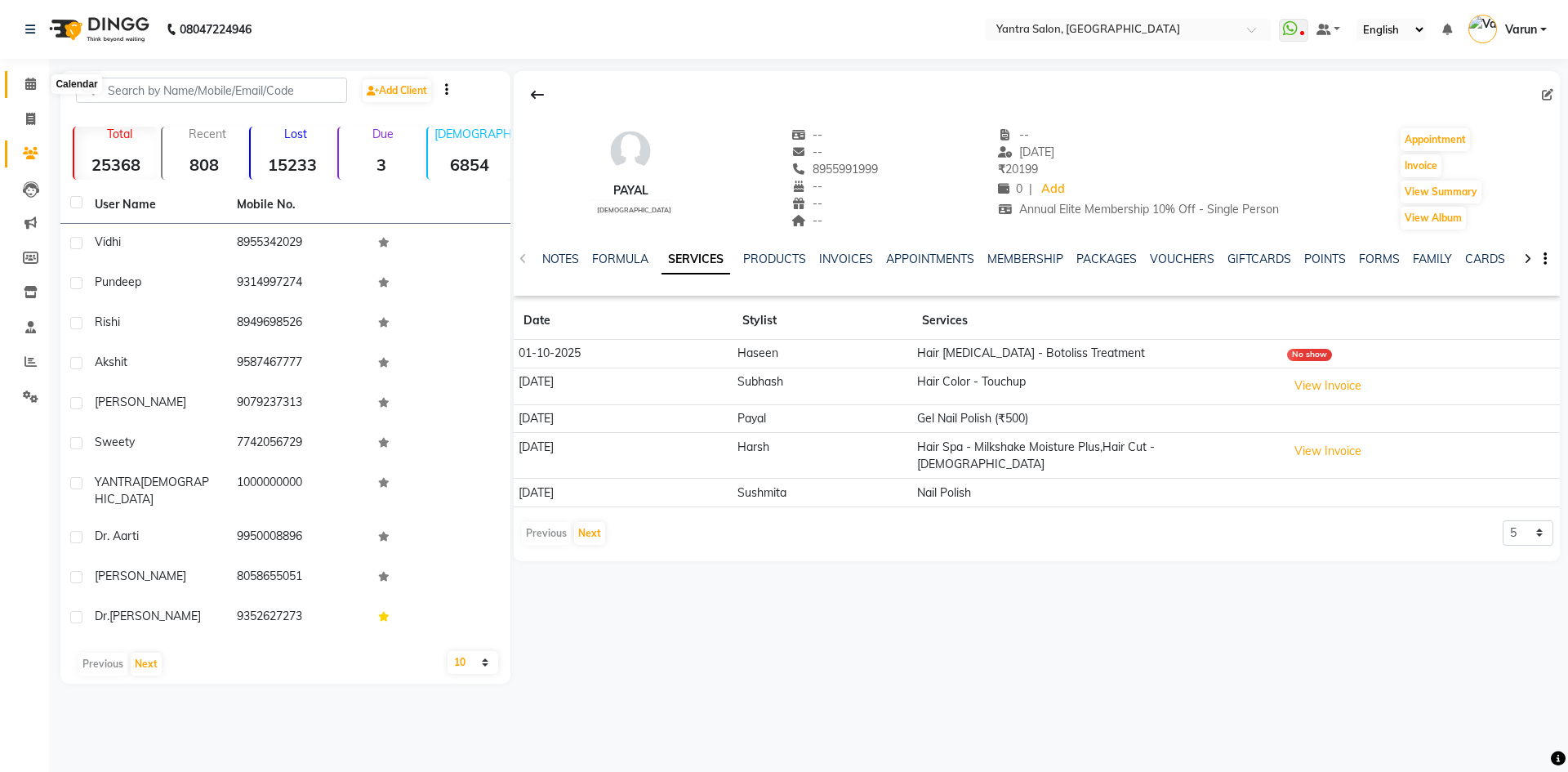
click at [25, 83] on icon at bounding box center [30, 84] width 11 height 13
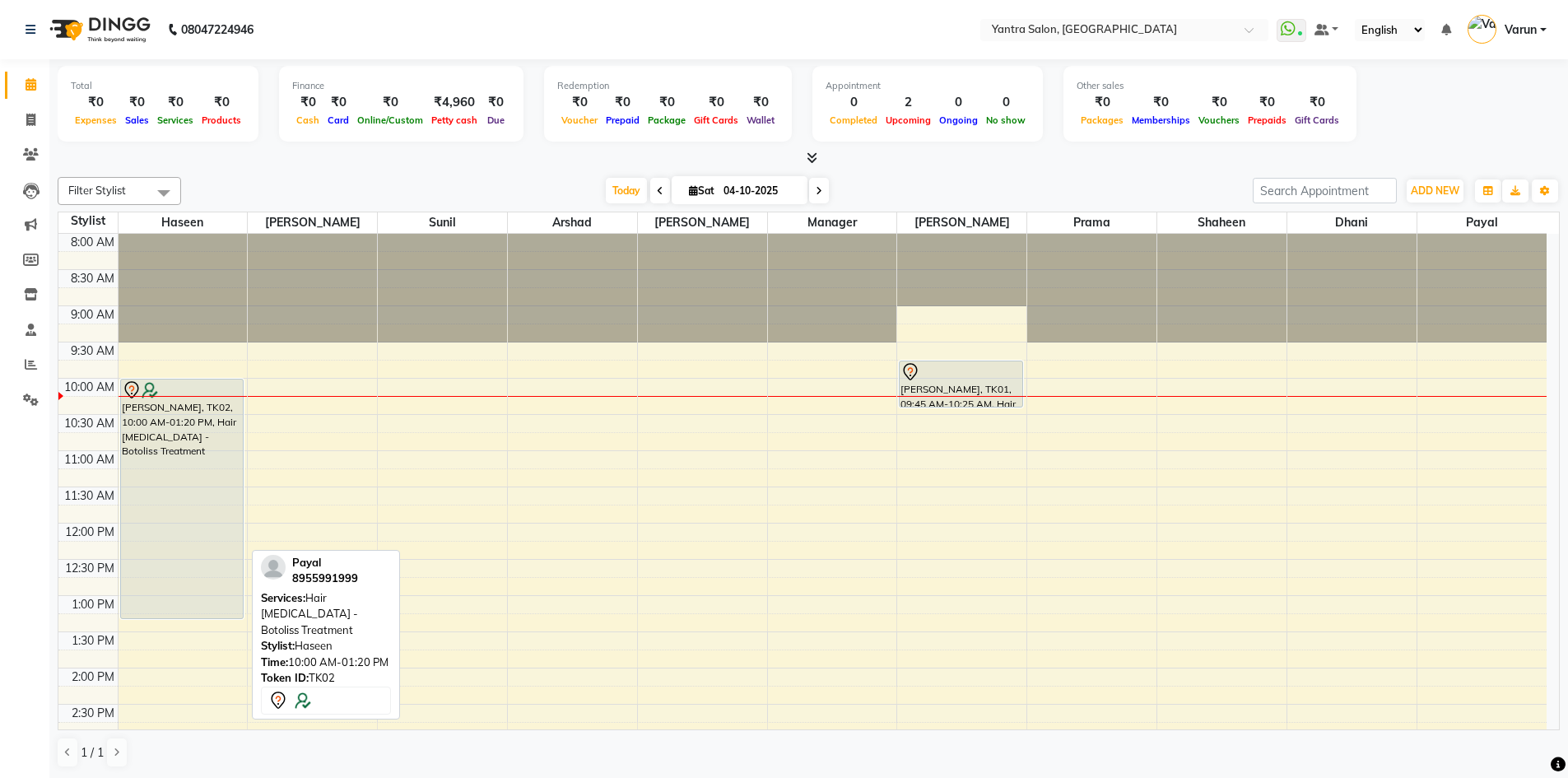
click at [167, 490] on div "[PERSON_NAME], TK02, 10:00 AM-01:20 PM, Hair [MEDICAL_DATA] - Botoliss Treatment" at bounding box center [182, 499] width 123 height 239
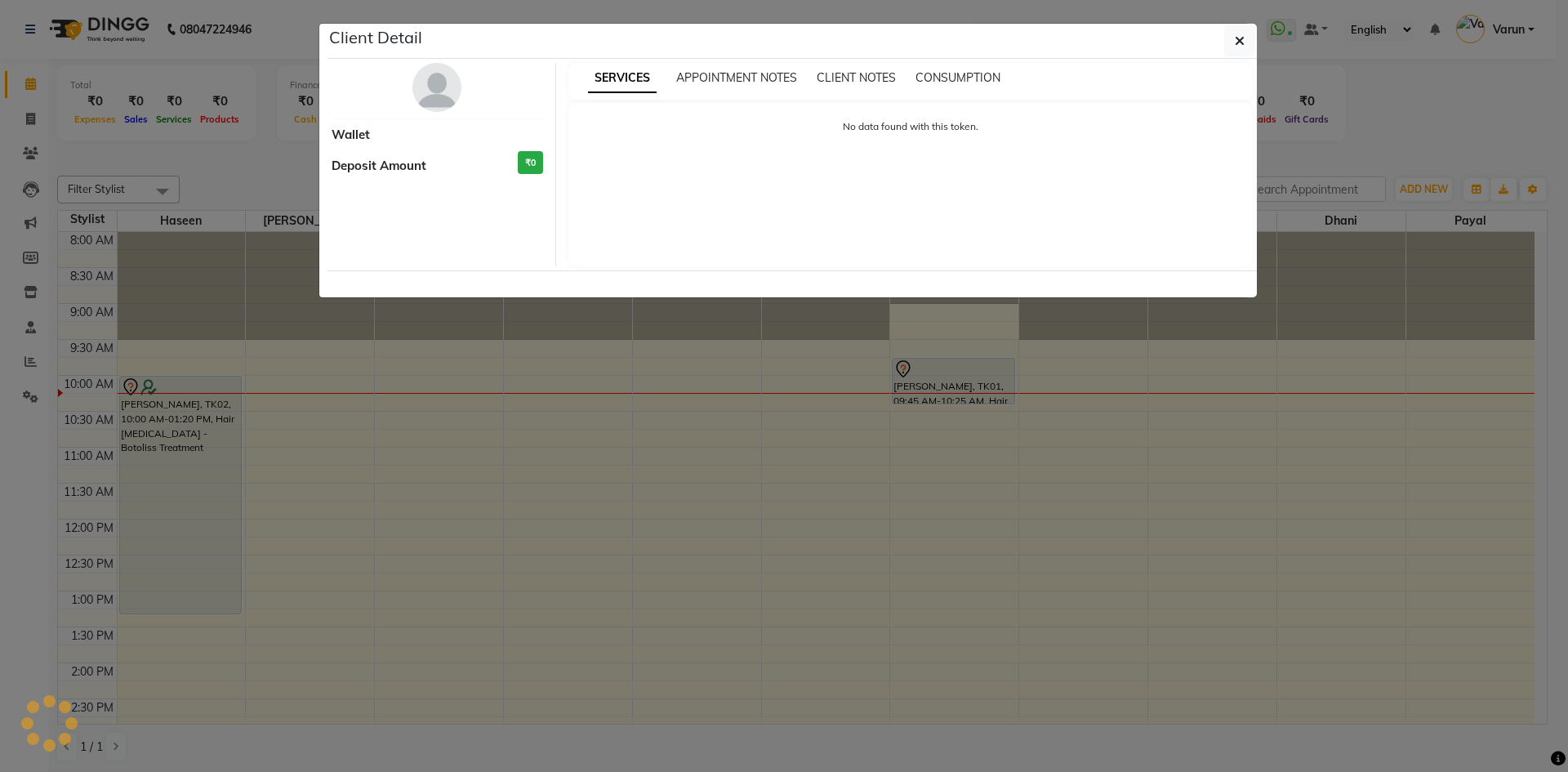
select select "7"
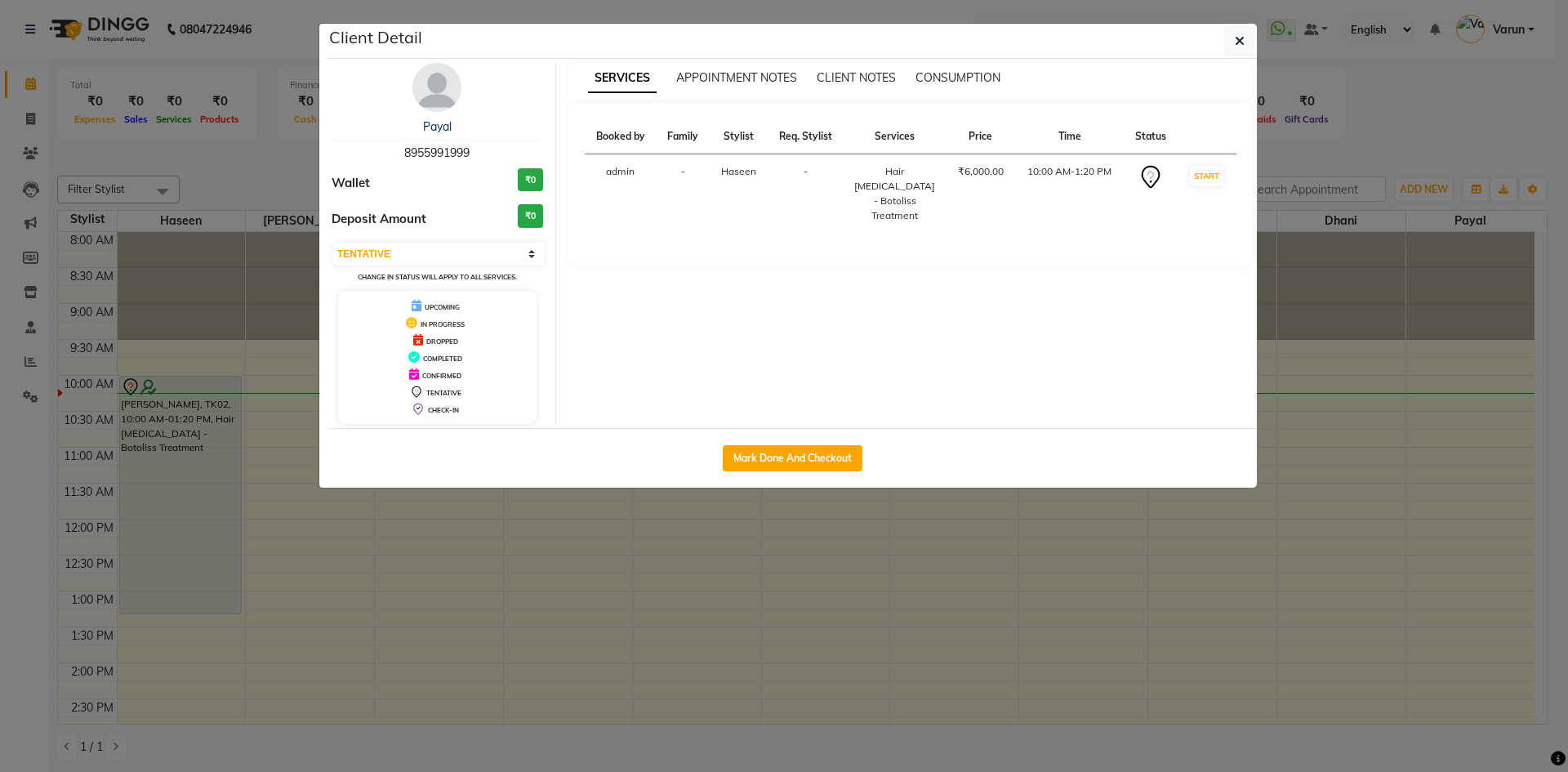
click at [453, 151] on span "8955991999" at bounding box center [436, 152] width 65 height 15
copy span "8955991999"
select select "7"
click at [1235, 37] on icon "button" at bounding box center [1239, 40] width 10 height 13
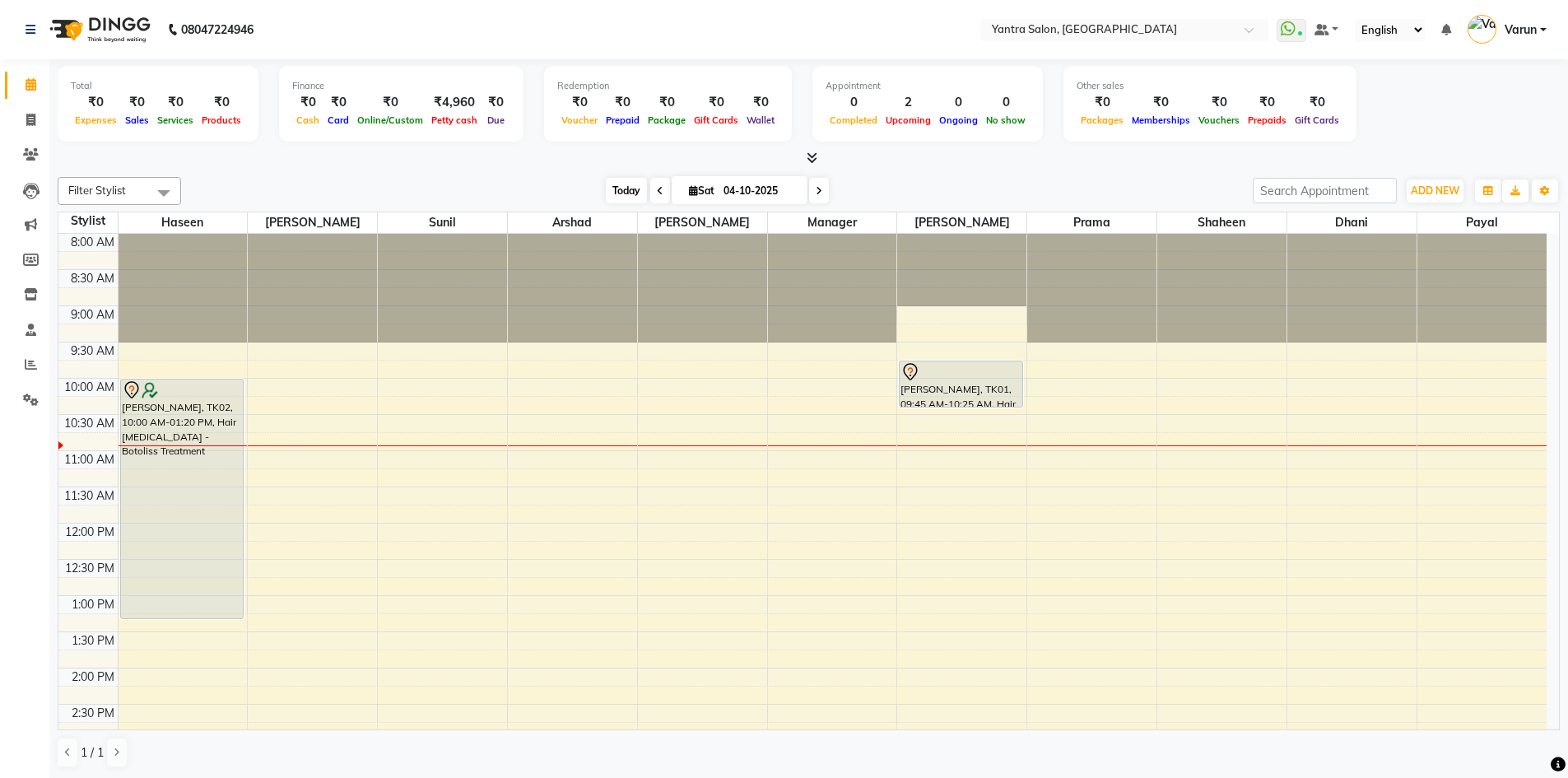
click at [624, 198] on span "Today" at bounding box center [627, 191] width 41 height 26
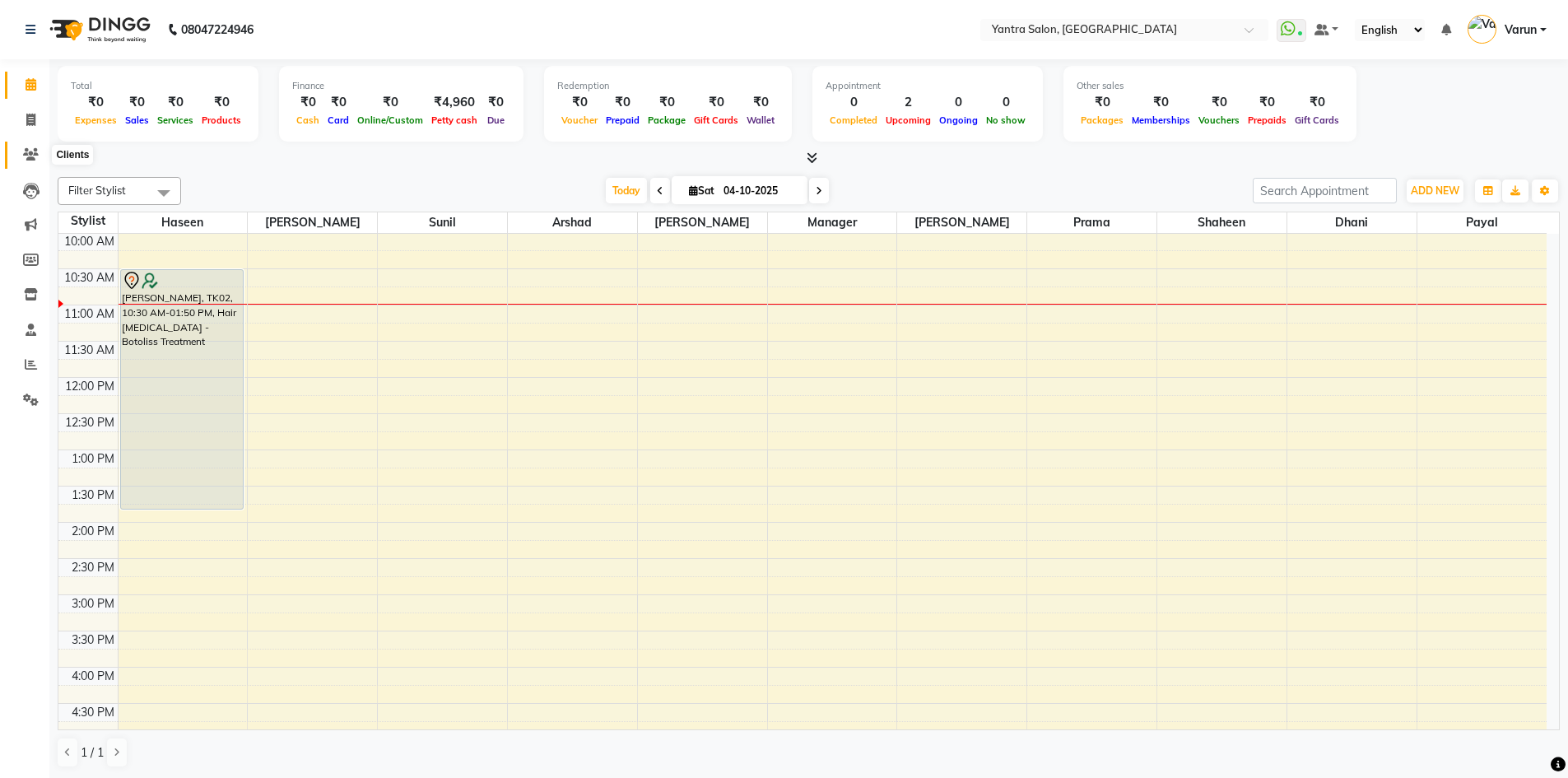
click at [37, 147] on span at bounding box center [30, 154] width 29 height 19
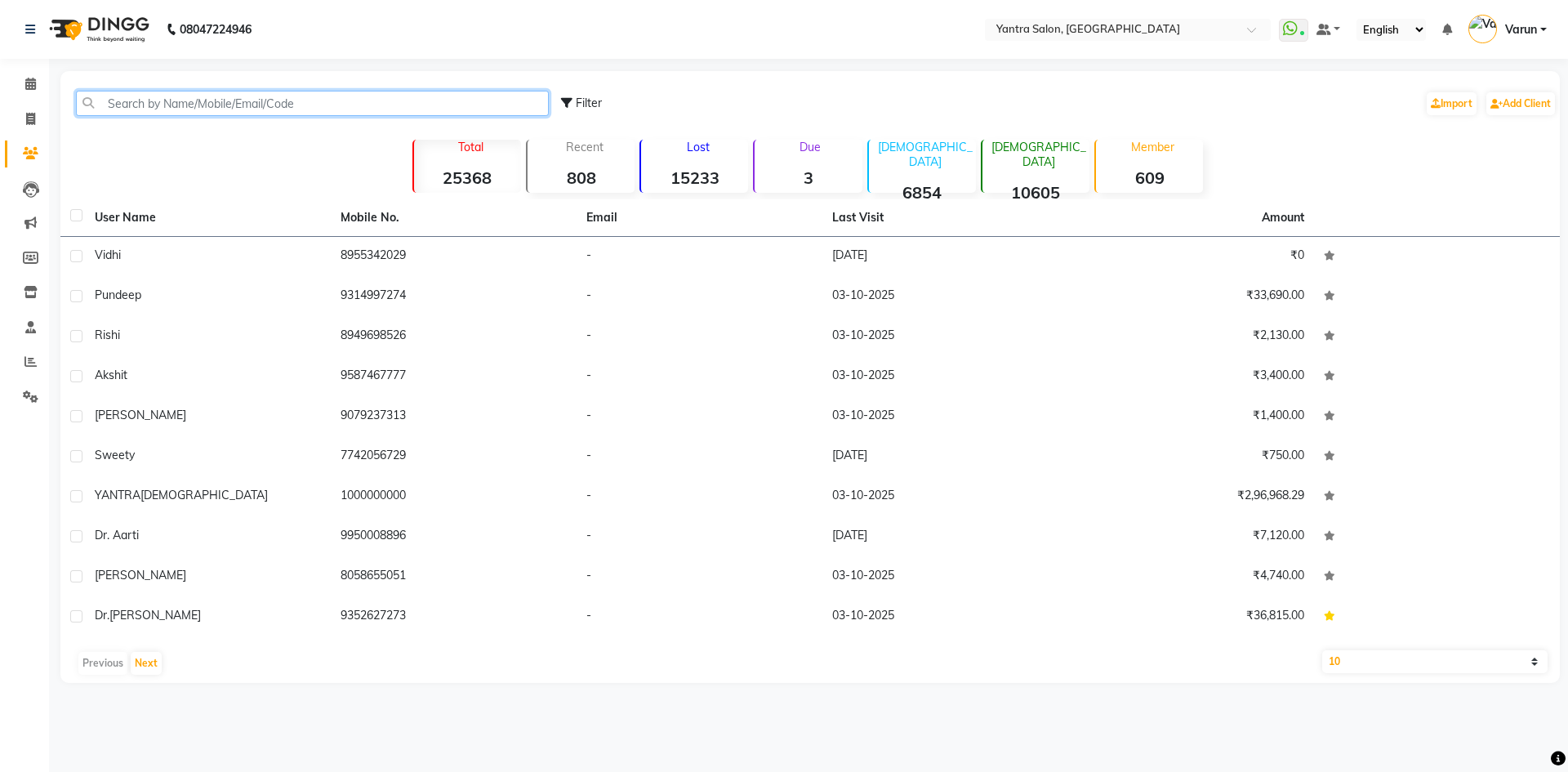
click at [282, 111] on input "text" at bounding box center [312, 103] width 473 height 25
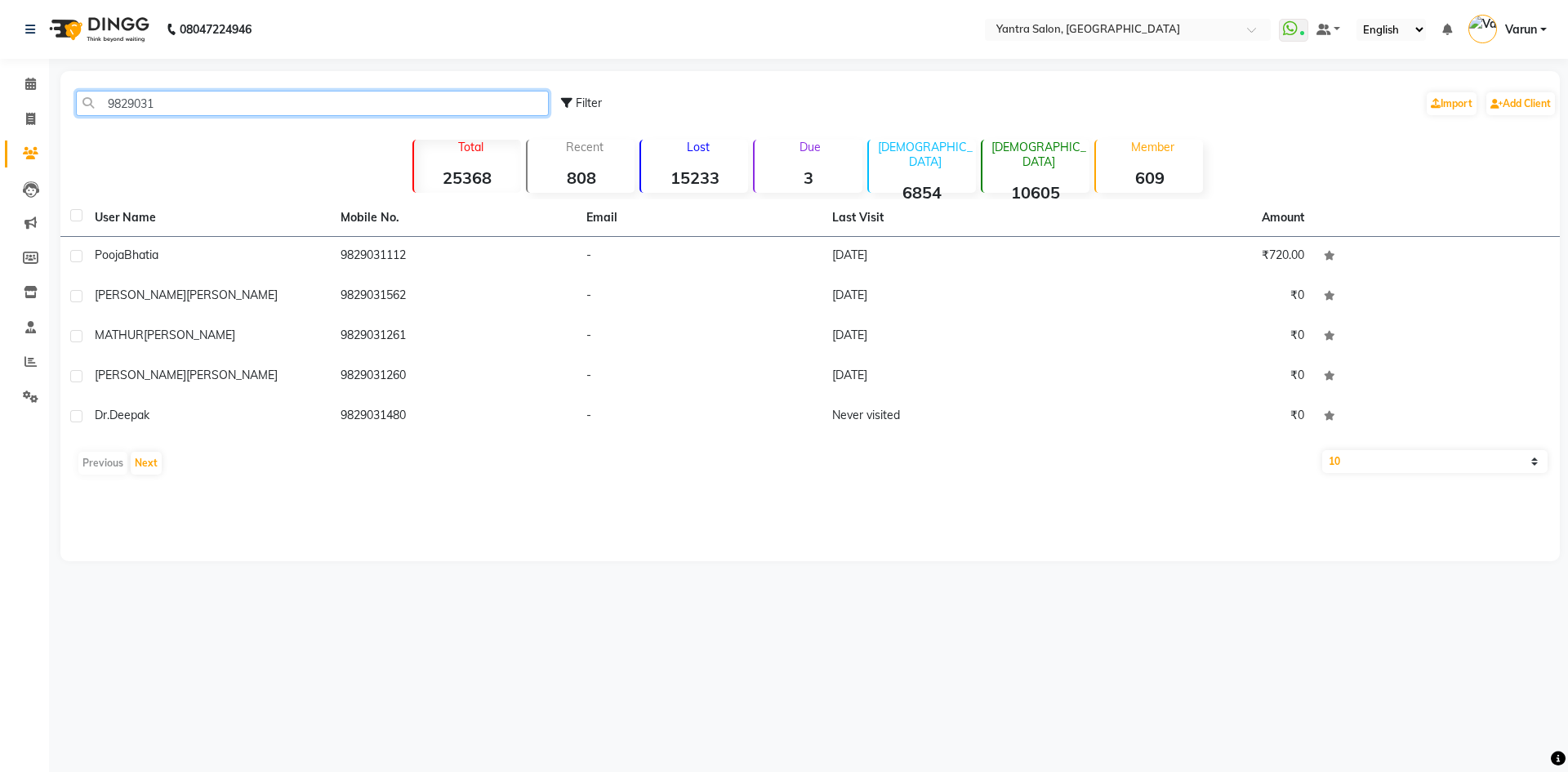
type input "9829031"
click at [23, 95] on link "Calendar" at bounding box center [24, 85] width 39 height 27
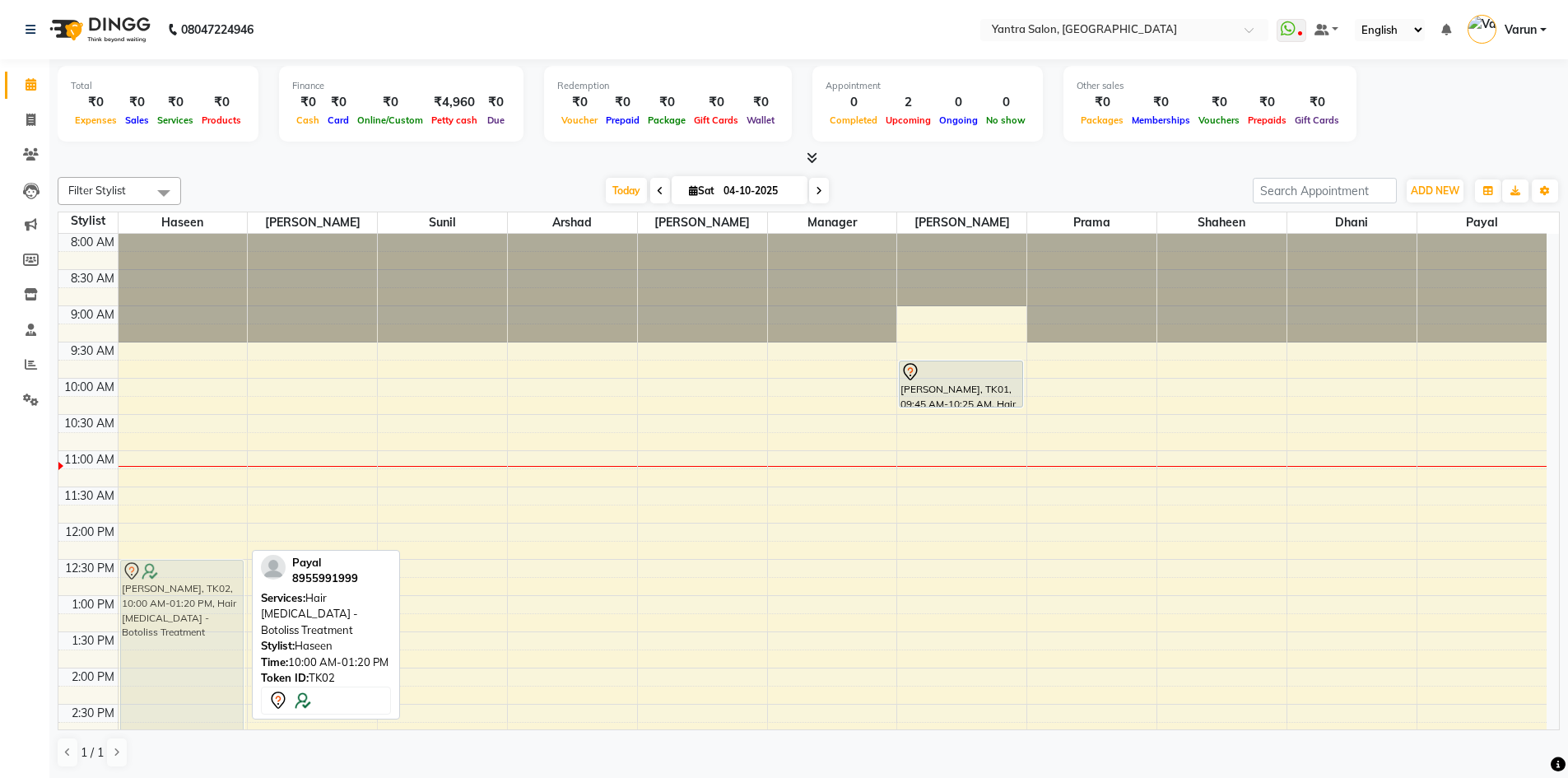
drag, startPoint x: 187, startPoint y: 391, endPoint x: 168, endPoint y: 563, distance: 173.0
click at [168, 563] on div "Payal, TK02, 10:00 AM-01:20 PM, Hair Botox - Botoliss Treatment Payal, TK02, 10…" at bounding box center [183, 704] width 129 height 941
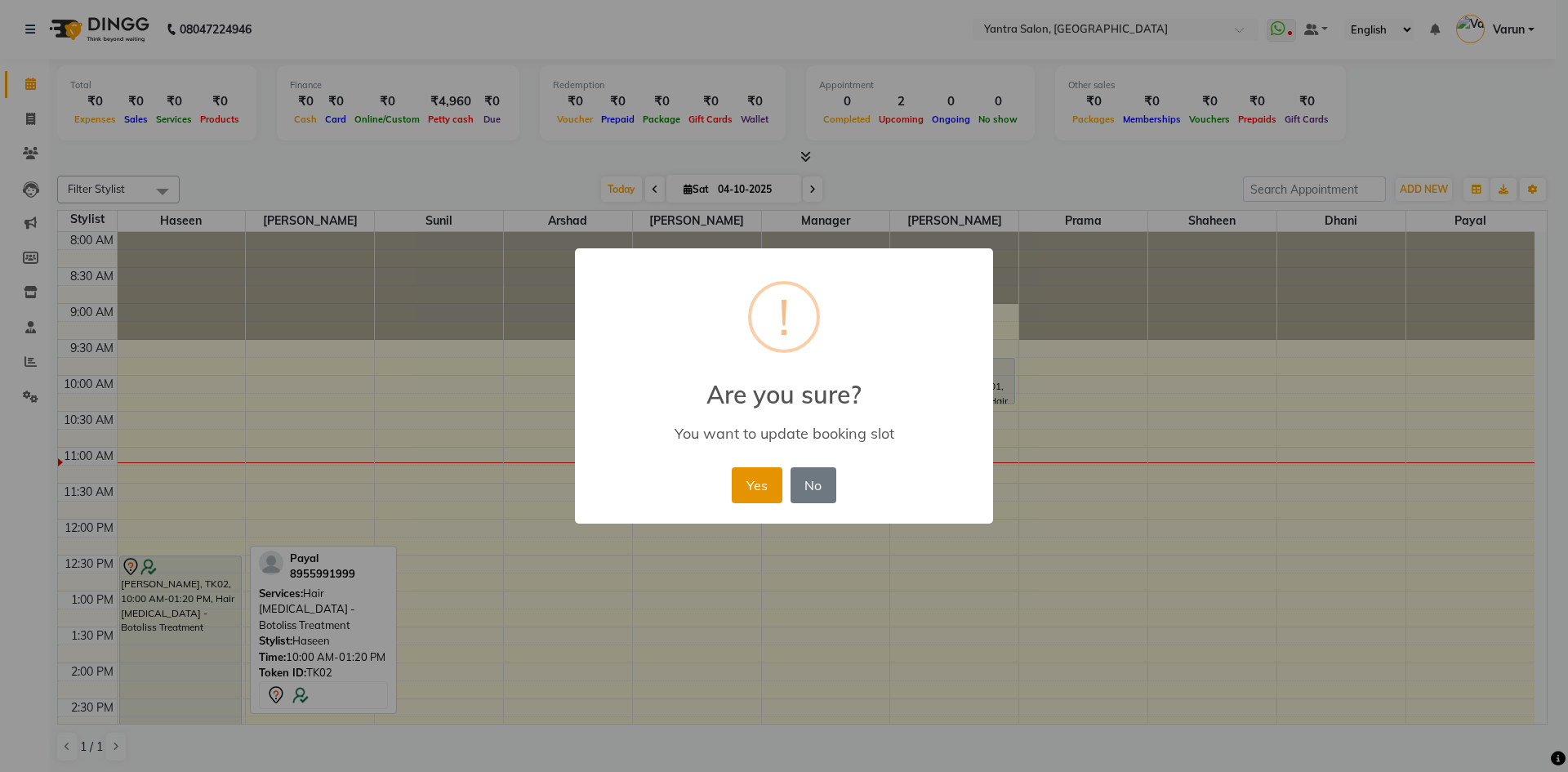
click at [751, 488] on button "Yes" at bounding box center [756, 485] width 50 height 36
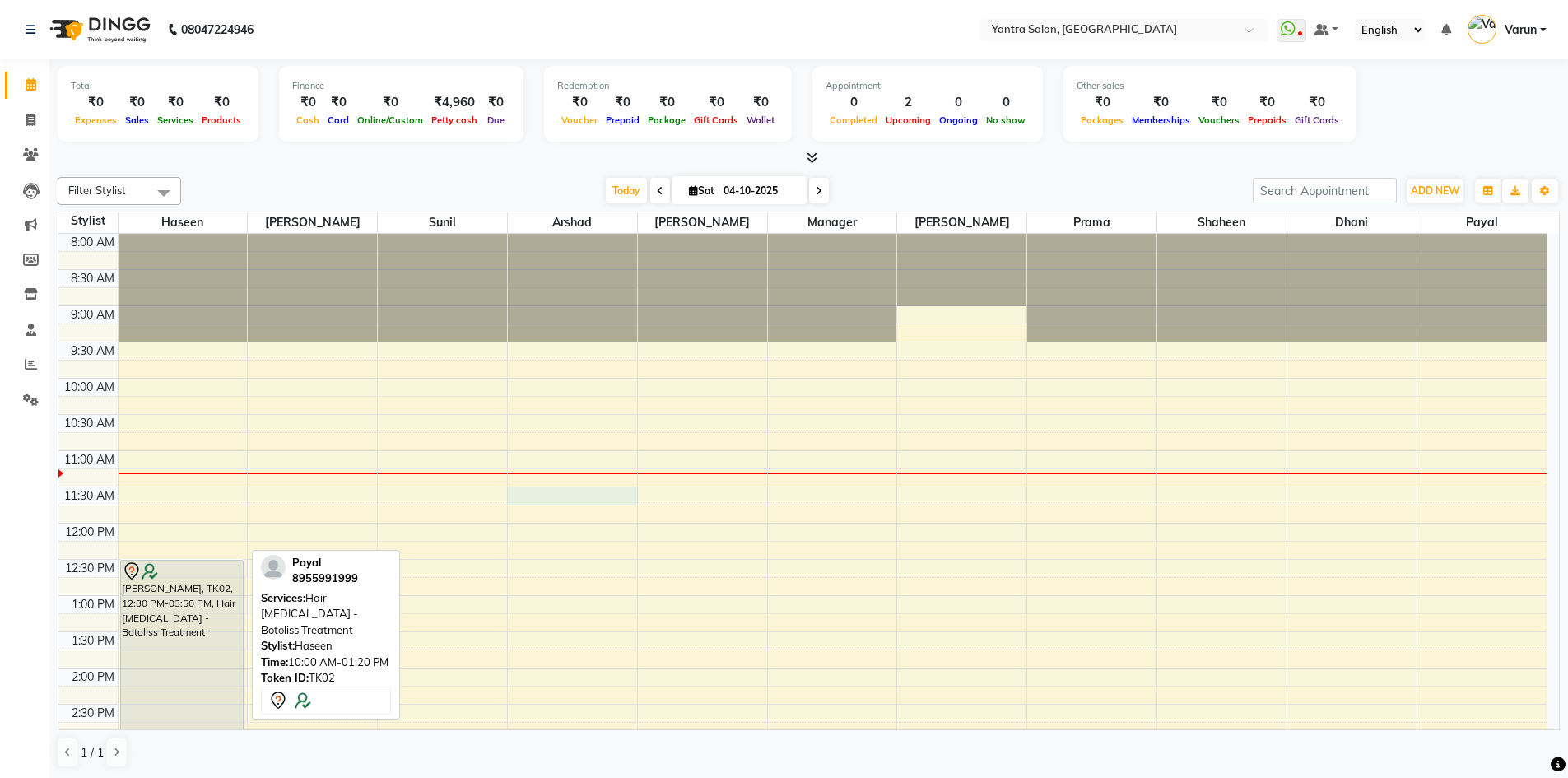
click at [581, 504] on div "8:00 AM 8:30 AM 9:00 AM 9:30 AM 10:00 AM 10:30 AM 11:00 AM 11:30 AM 12:00 PM 12…" at bounding box center [802, 704] width 1488 height 941
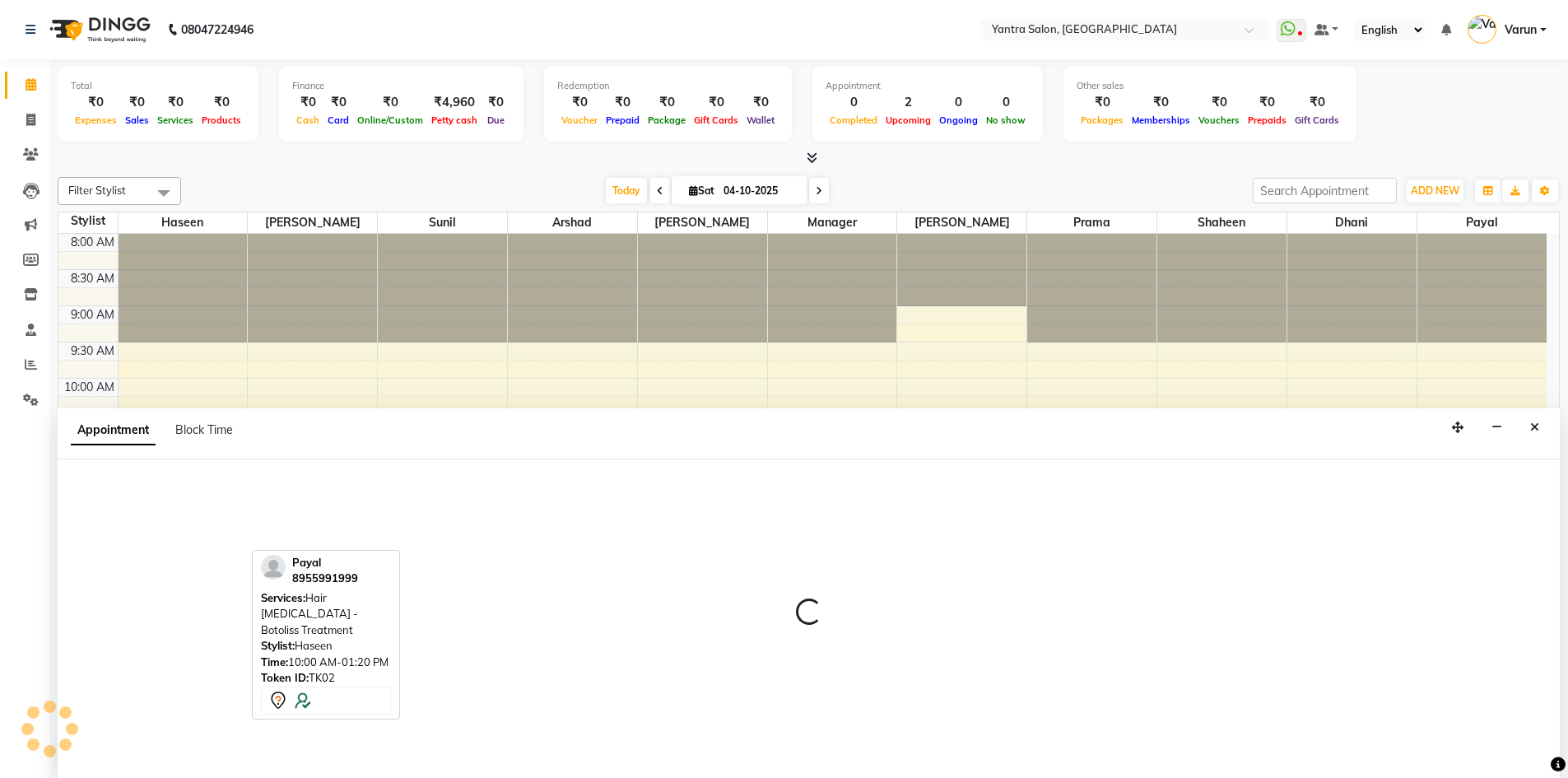
scroll to position [1, 0]
select select "90729"
select select "690"
select select "tentative"
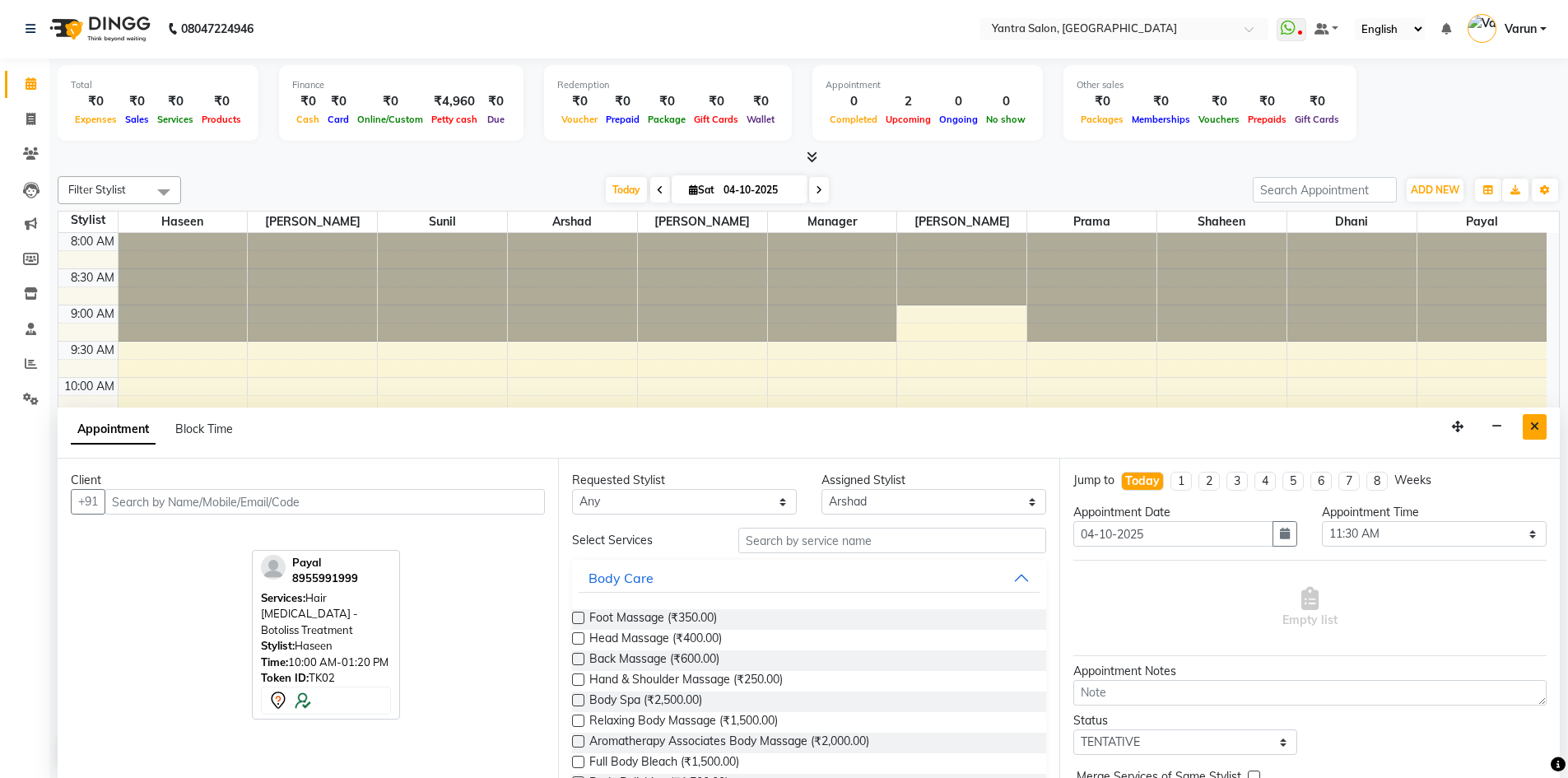
click at [1541, 428] on button "Close" at bounding box center [1535, 427] width 24 height 26
